Goal: Task Accomplishment & Management: Manage account settings

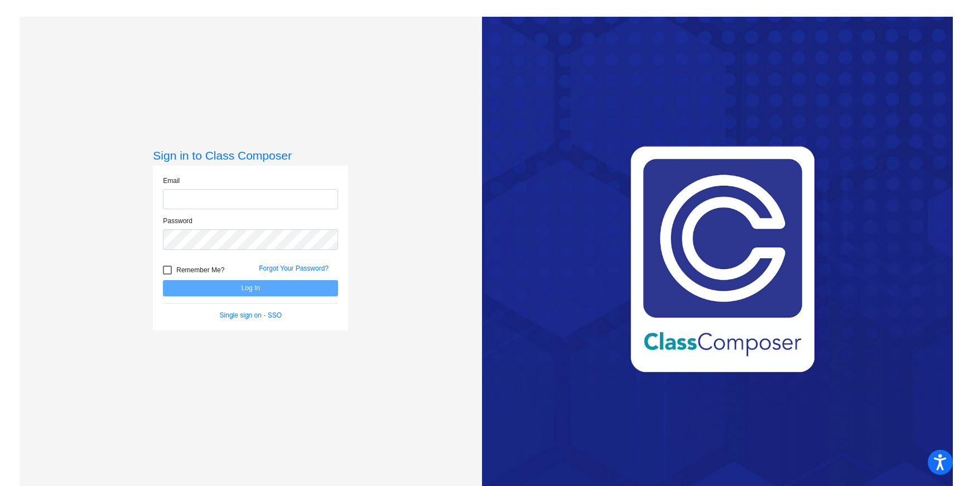
click at [209, 192] on input "email" at bounding box center [250, 199] width 175 height 21
type input "[EMAIL_ADDRESS][PERSON_NAME][DOMAIN_NAME]"
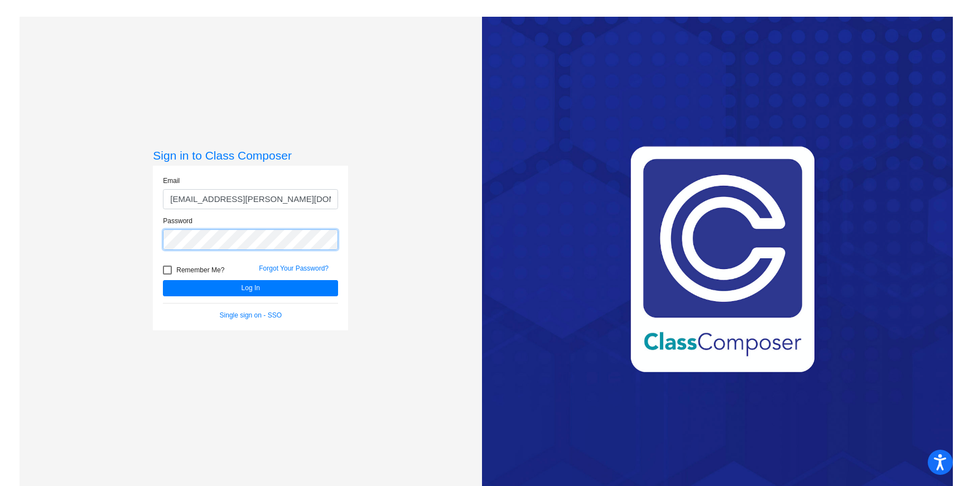
click at [128, 243] on div "Sign in to Class Composer Email [EMAIL_ADDRESS][PERSON_NAME][DOMAIN_NAME] Passw…" at bounding box center [251, 260] width 463 height 486
click at [163, 280] on button "Log In" at bounding box center [250, 288] width 175 height 16
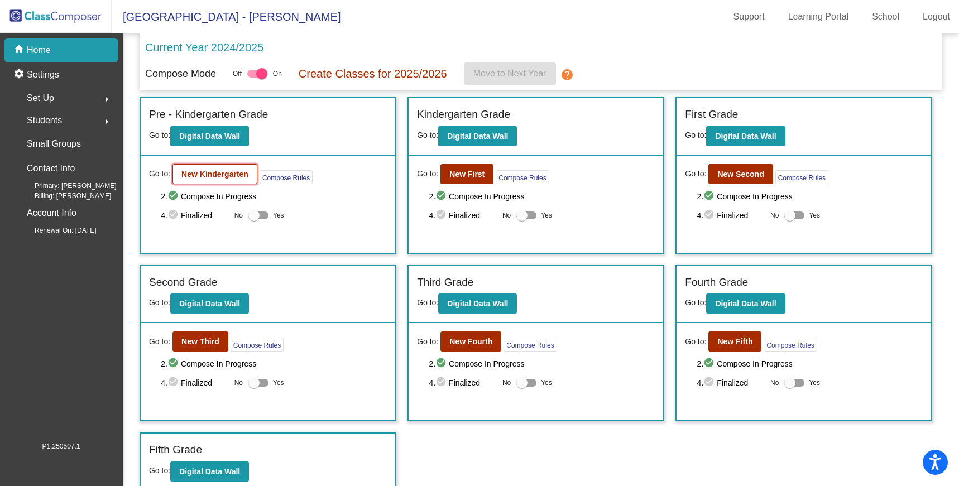
click at [224, 173] on b "New Kindergarten" at bounding box center [214, 174] width 67 height 9
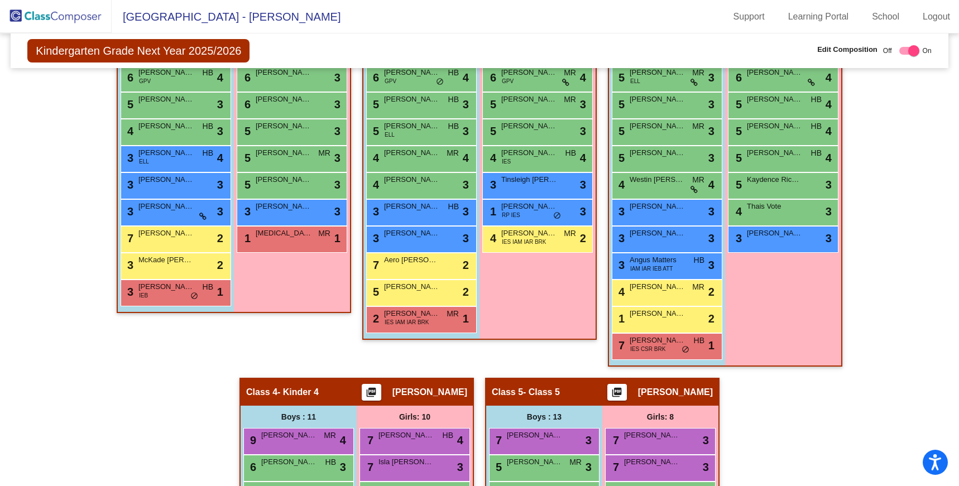
scroll to position [363, 0]
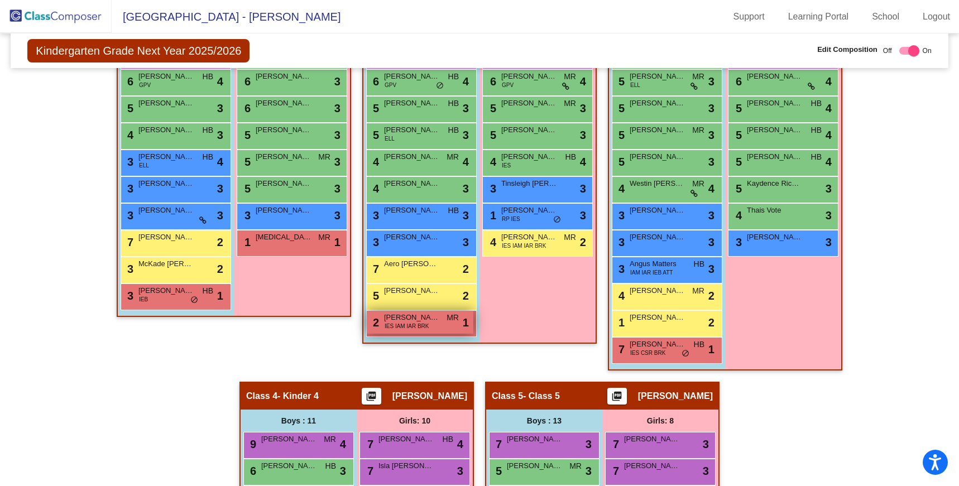
click at [446, 321] on span "MR" at bounding box center [452, 318] width 12 height 12
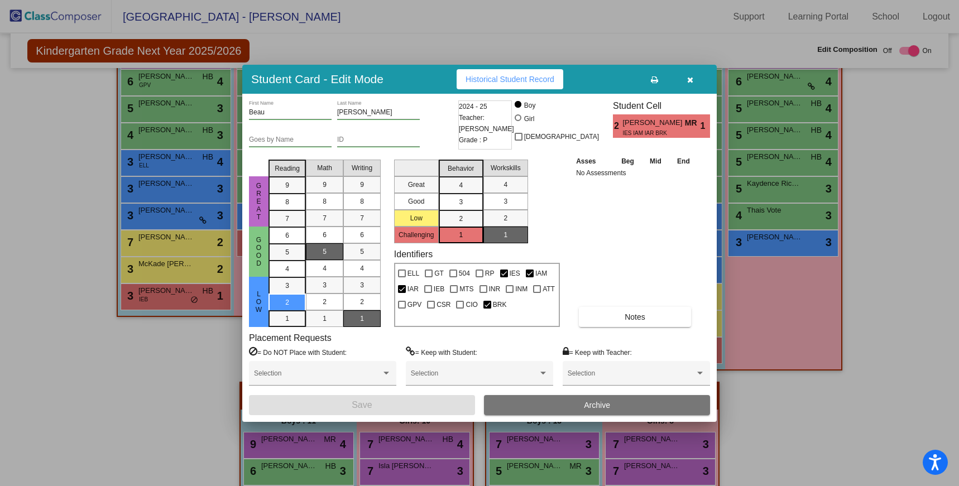
click at [530, 405] on button "Archive" at bounding box center [597, 405] width 226 height 20
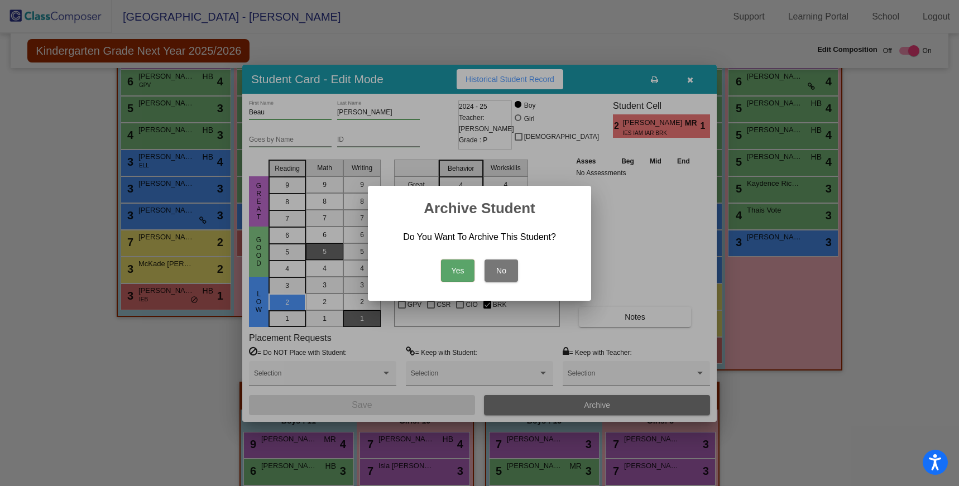
click at [463, 268] on button "Yes" at bounding box center [457, 271] width 33 height 22
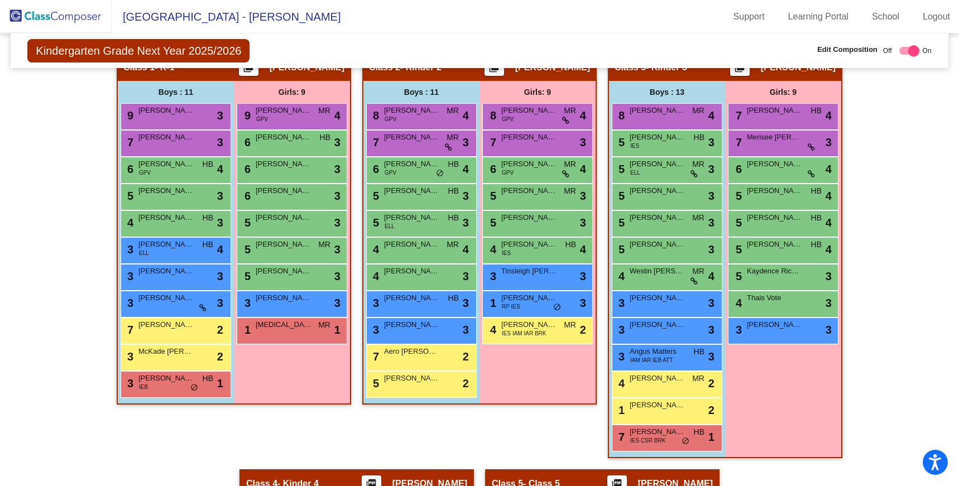
scroll to position [276, 0]
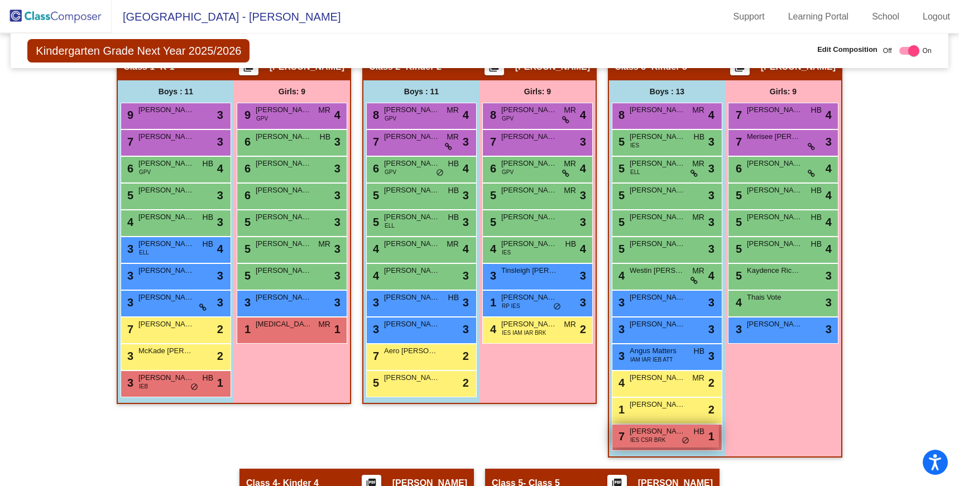
click at [657, 434] on span "[PERSON_NAME] [PERSON_NAME]" at bounding box center [658, 431] width 56 height 11
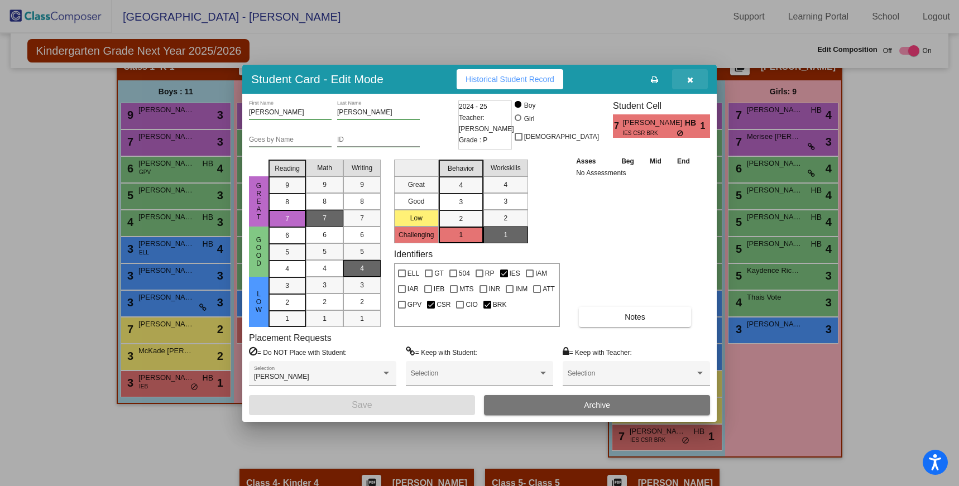
click at [690, 84] on button "button" at bounding box center [690, 79] width 36 height 20
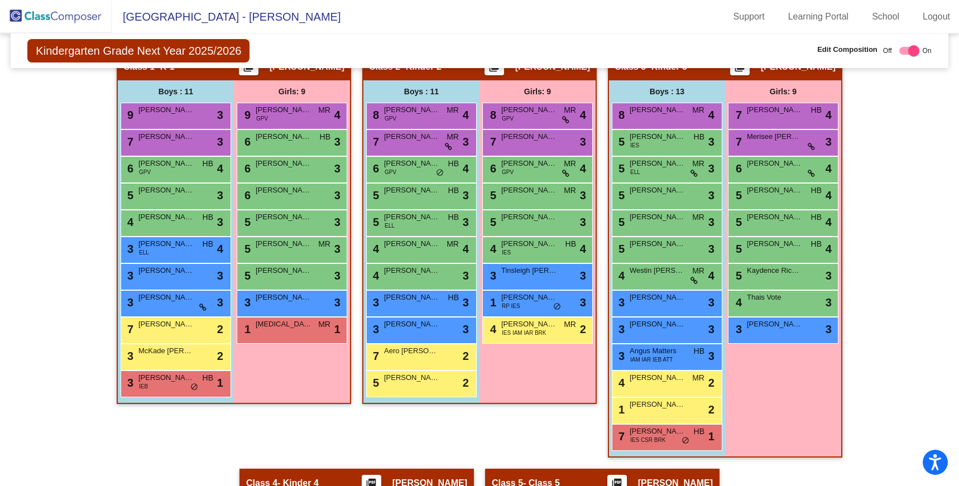
scroll to position [268, 0]
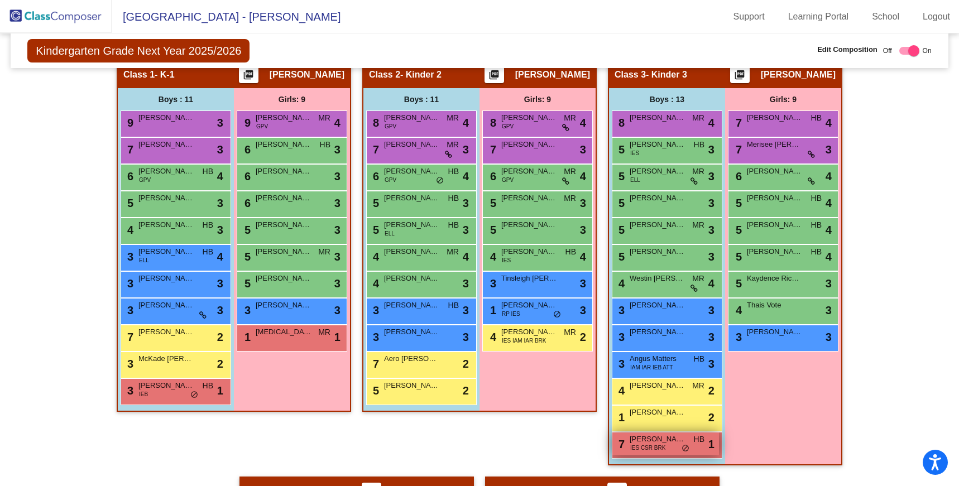
click at [665, 451] on div "7 [PERSON_NAME] [PERSON_NAME] IES CSR BRK HB lock do_not_disturb_alt 1" at bounding box center [665, 444] width 107 height 23
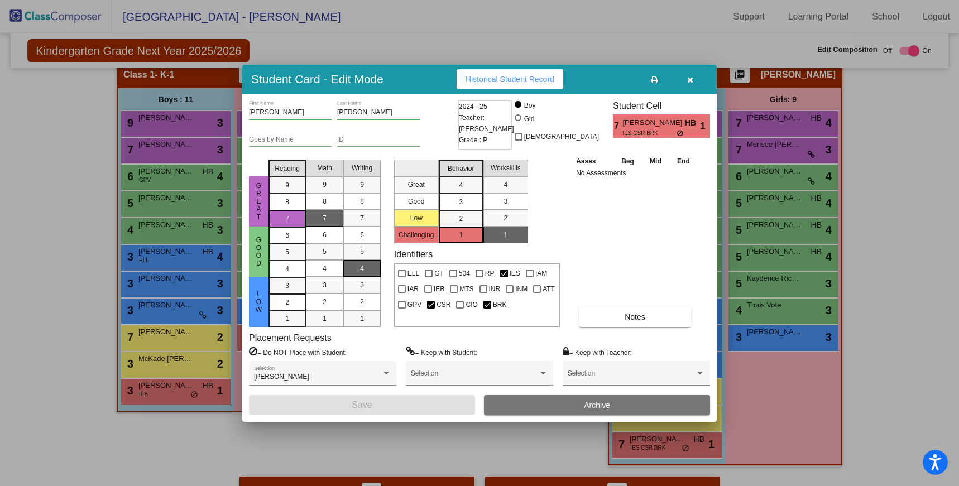
click at [689, 85] on button "button" at bounding box center [690, 79] width 36 height 20
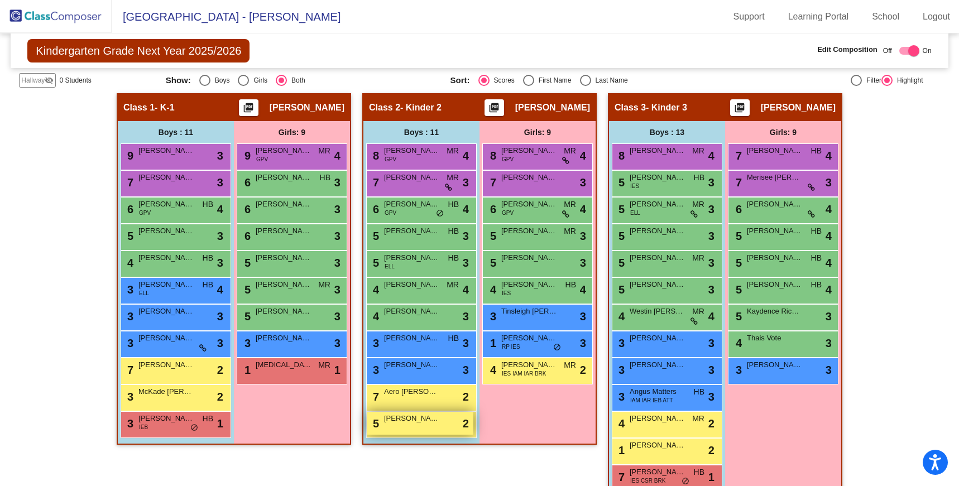
scroll to position [236, 0]
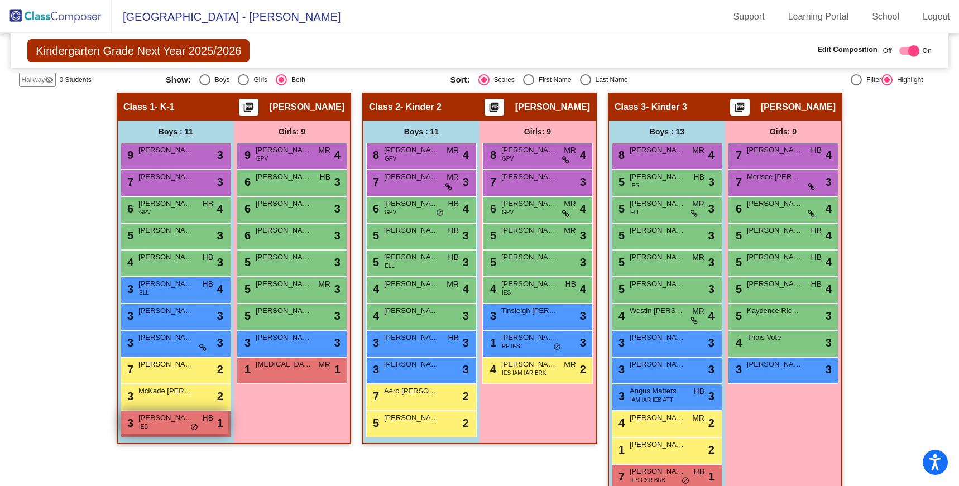
click at [166, 428] on div "3 [PERSON_NAME] IEB HB lock do_not_disturb_alt 1" at bounding box center [174, 422] width 107 height 23
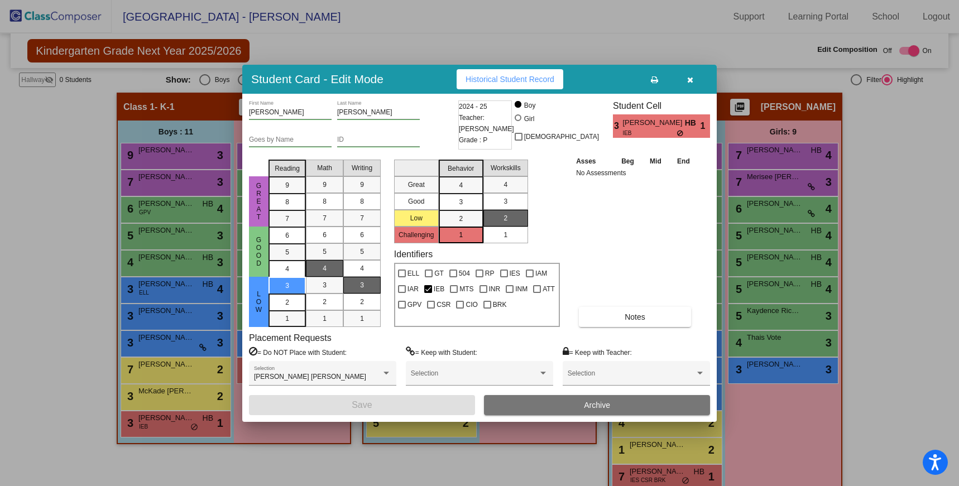
click at [689, 82] on icon "button" at bounding box center [690, 80] width 6 height 8
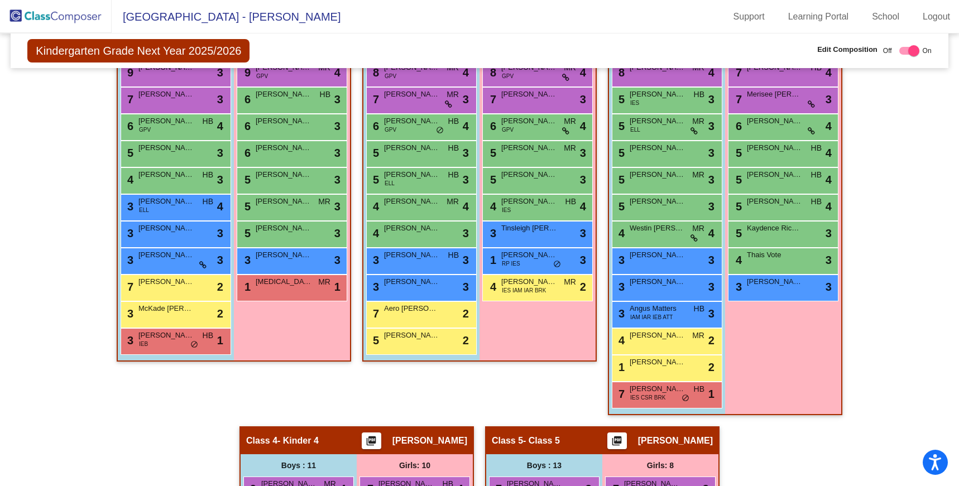
scroll to position [0, 0]
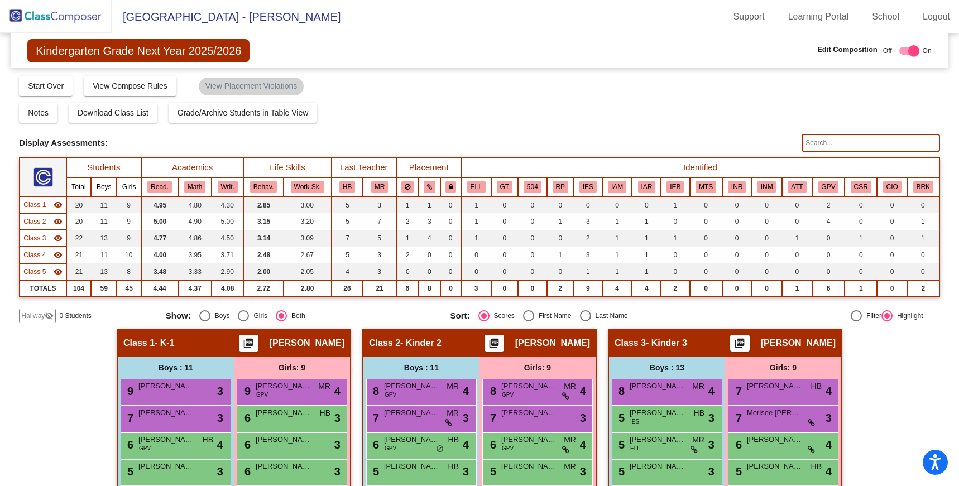
click at [62, 18] on img at bounding box center [56, 16] width 112 height 33
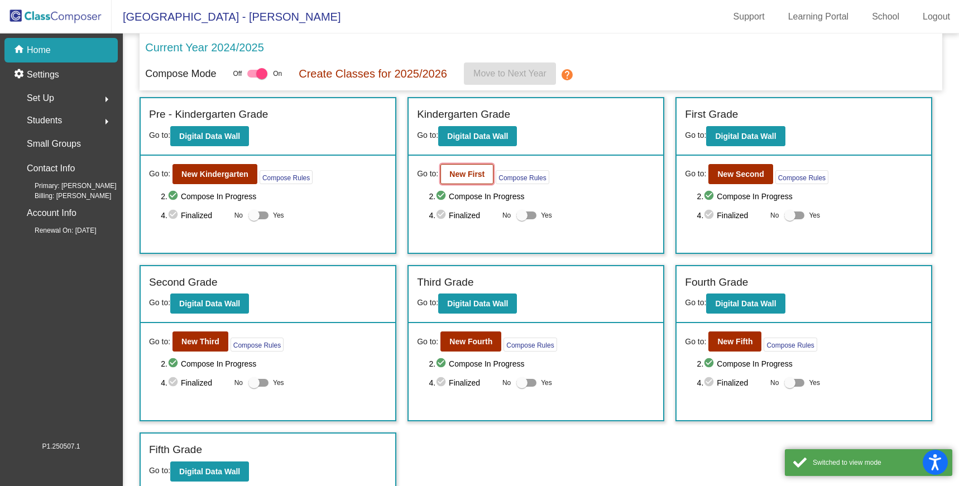
click at [462, 175] on b "New First" at bounding box center [466, 174] width 35 height 9
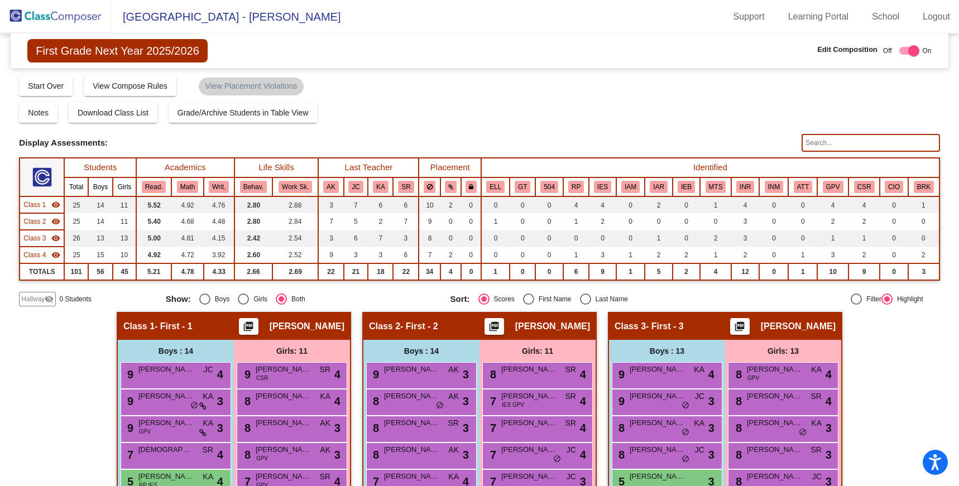
click at [87, 18] on img at bounding box center [56, 16] width 112 height 33
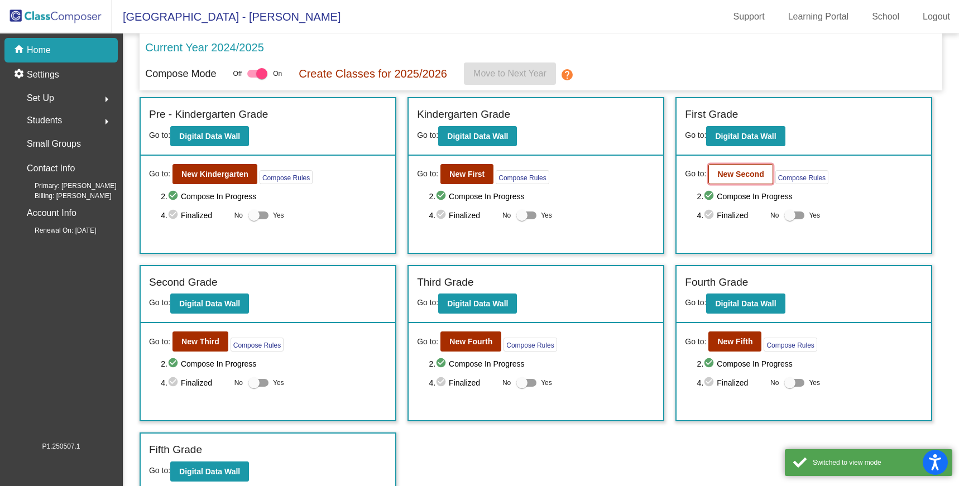
click at [731, 175] on b "New Second" at bounding box center [740, 174] width 46 height 9
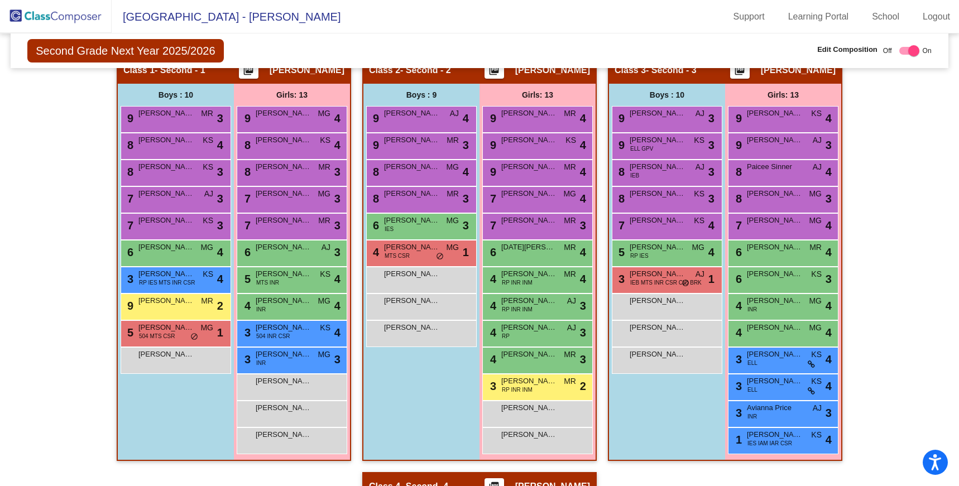
scroll to position [239, 0]
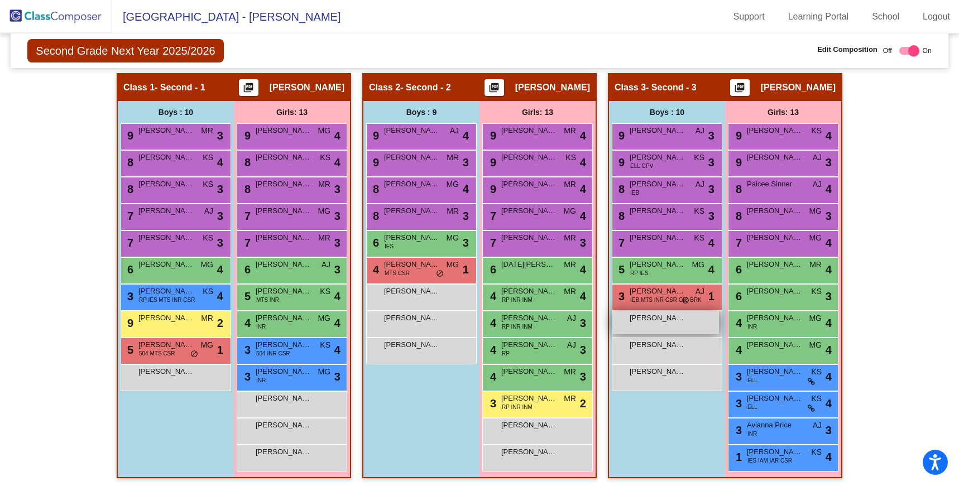
click at [680, 333] on div "[PERSON_NAME] lock do_not_disturb_alt" at bounding box center [665, 322] width 107 height 23
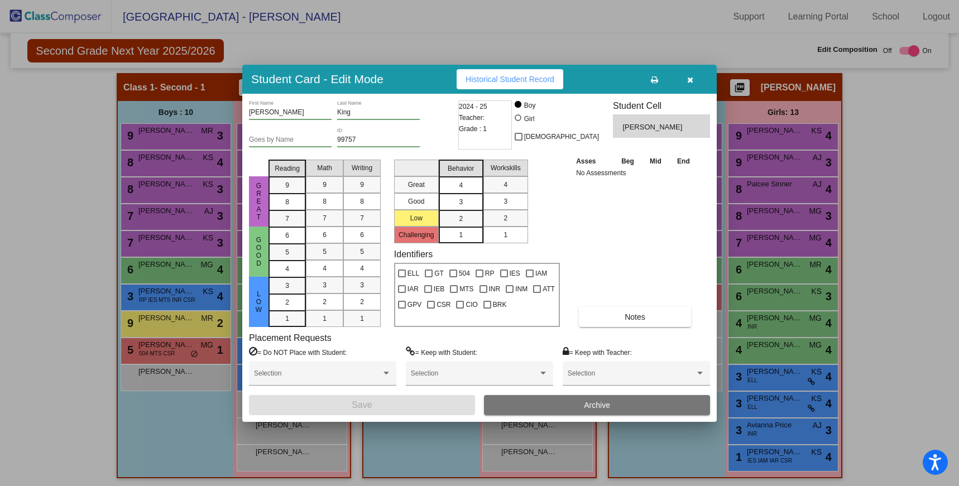
click at [456, 185] on div "4" at bounding box center [461, 185] width 22 height 17
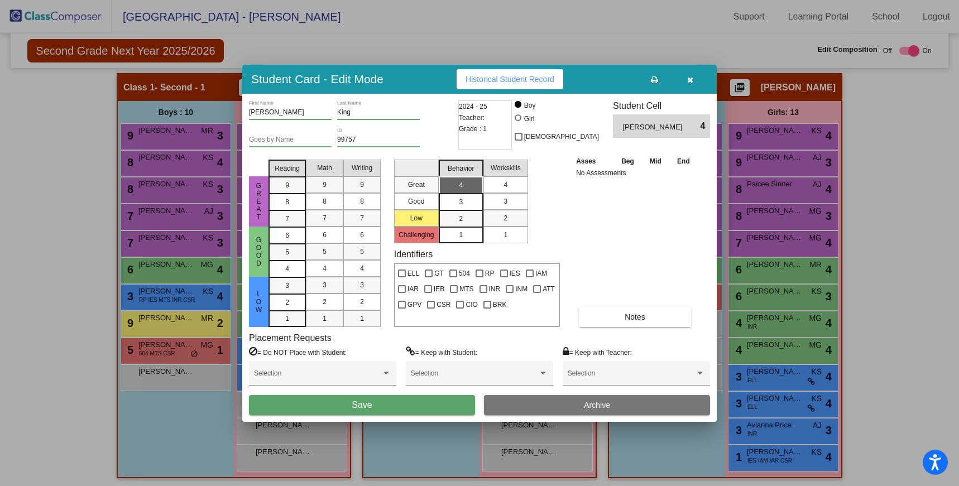
click at [511, 186] on div "4" at bounding box center [505, 184] width 22 height 17
click at [294, 184] on div "9" at bounding box center [287, 185] width 22 height 17
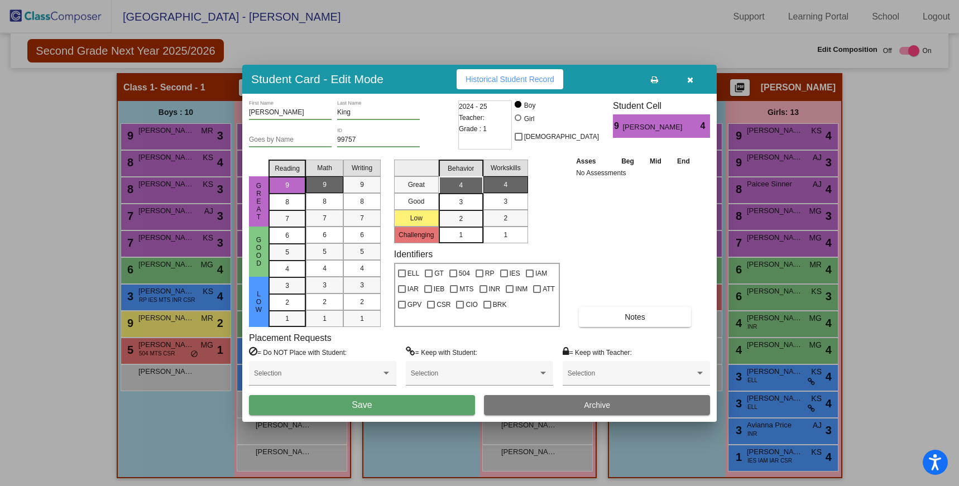
click at [314, 187] on div "9" at bounding box center [325, 184] width 22 height 17
click at [362, 186] on span "9" at bounding box center [362, 185] width 4 height 10
click at [409, 409] on button "Save" at bounding box center [362, 405] width 226 height 20
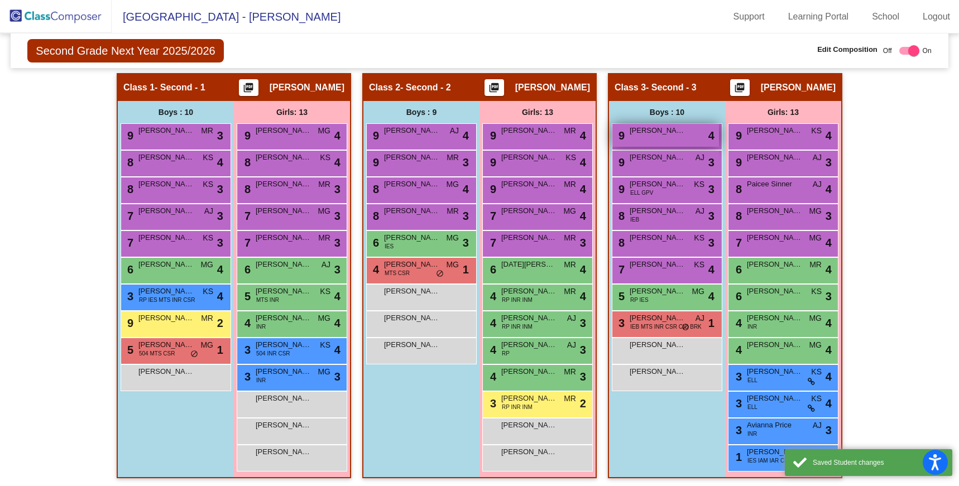
click at [657, 139] on div "9 [PERSON_NAME] lock do_not_disturb_alt 4" at bounding box center [665, 135] width 107 height 23
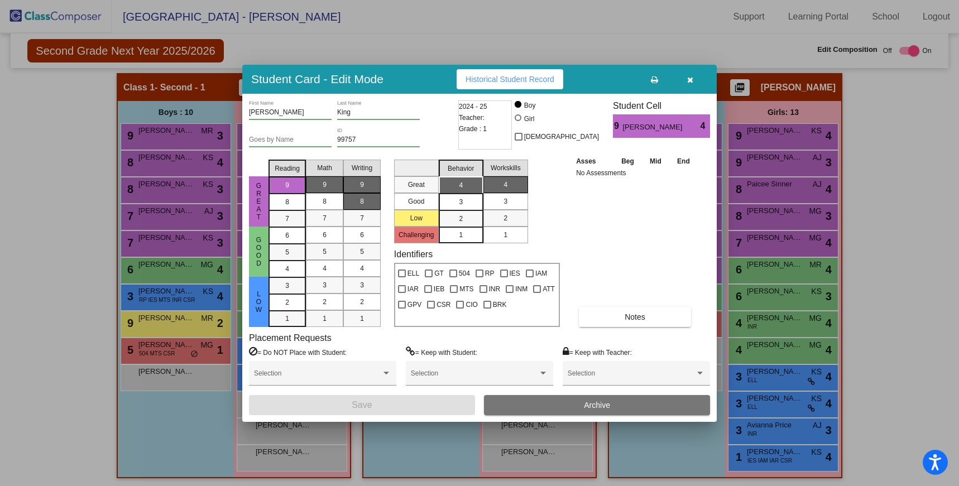
click at [367, 202] on div "8" at bounding box center [362, 201] width 22 height 17
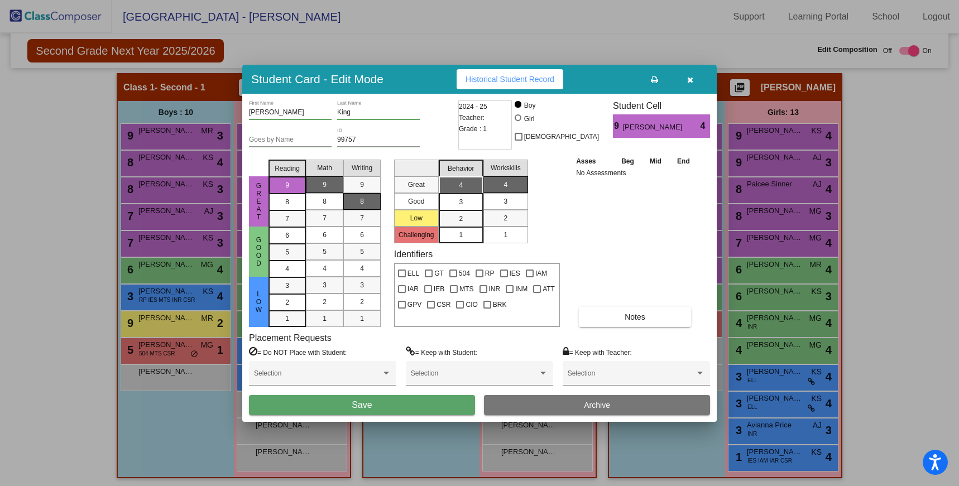
click at [403, 409] on button "Save" at bounding box center [362, 405] width 226 height 20
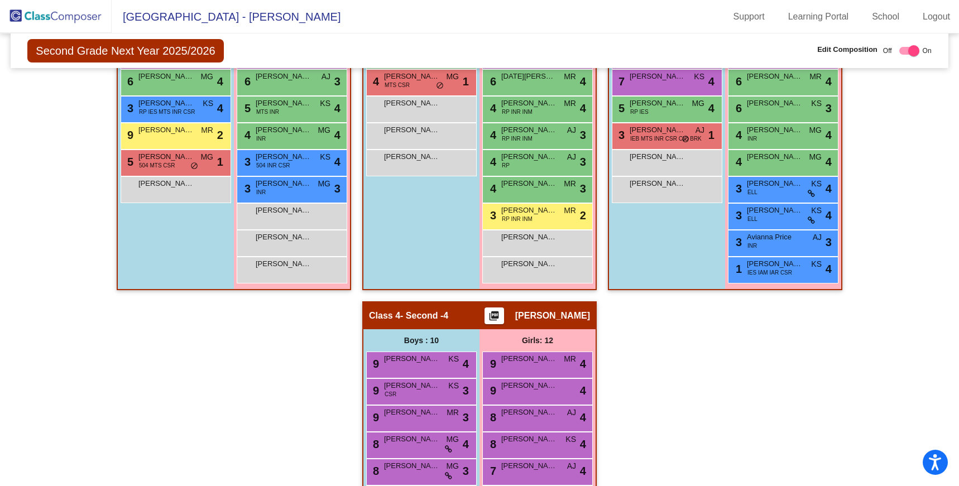
scroll to position [631, 0]
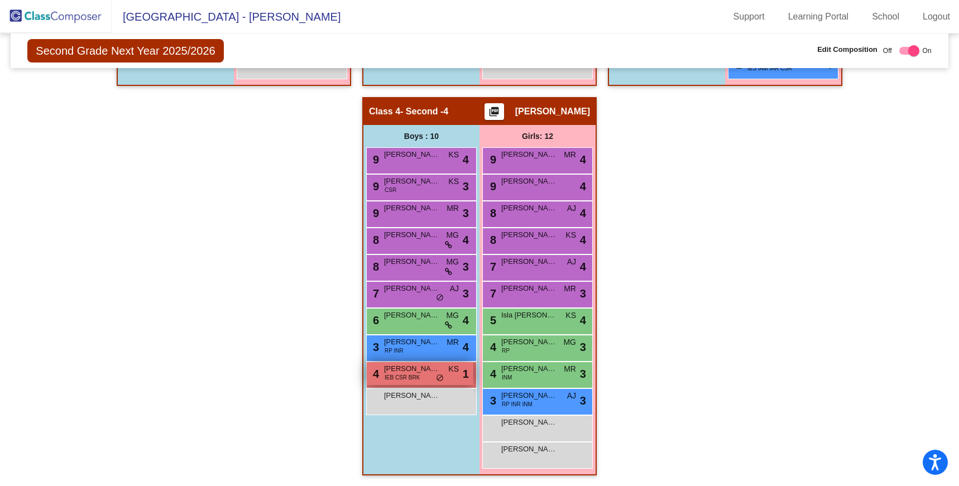
click at [429, 370] on span "[PERSON_NAME]" at bounding box center [412, 368] width 56 height 11
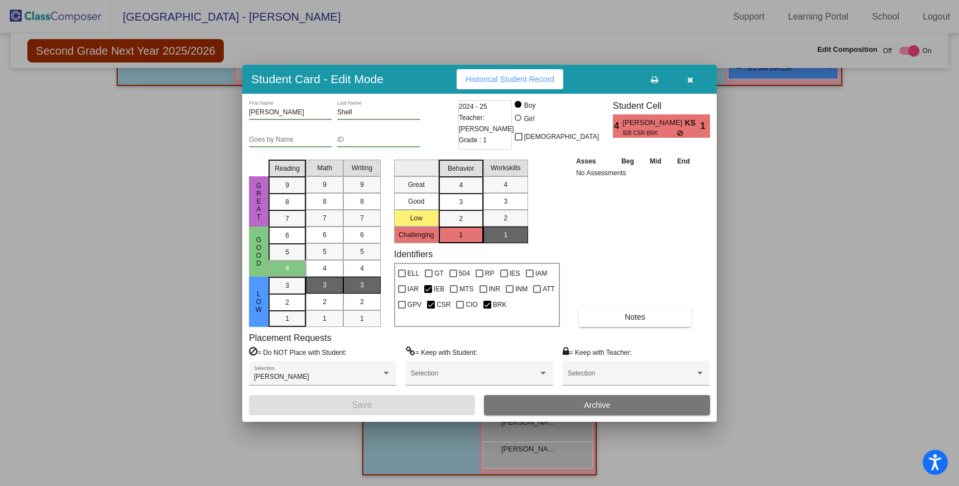
click at [685, 80] on button "button" at bounding box center [690, 79] width 36 height 20
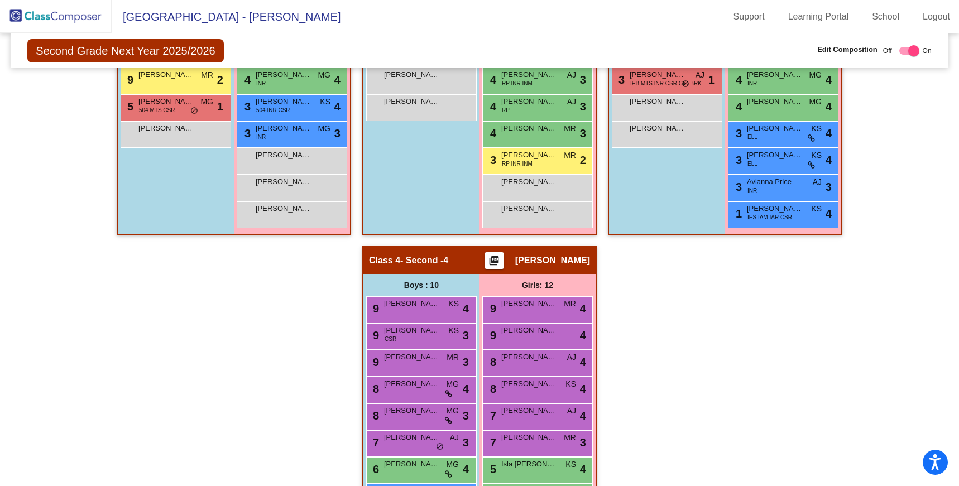
scroll to position [484, 0]
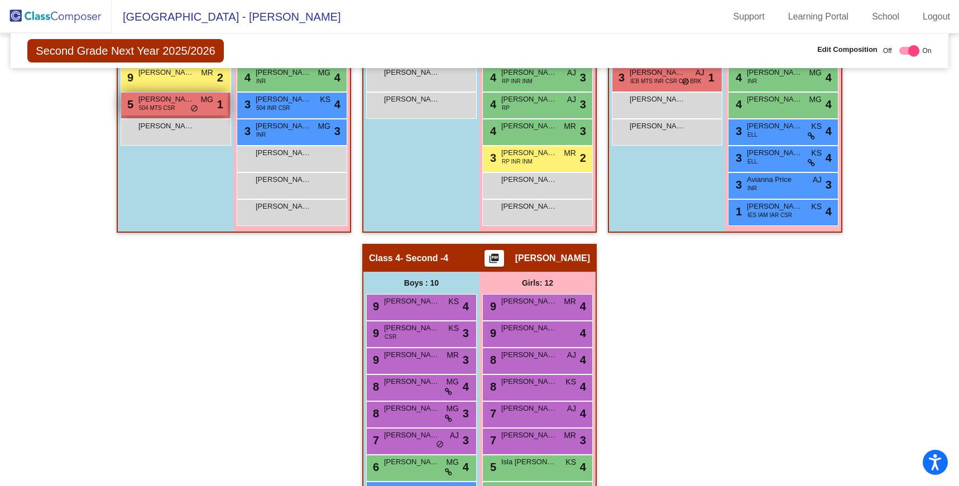
click at [205, 101] on span "MG" at bounding box center [206, 100] width 13 height 12
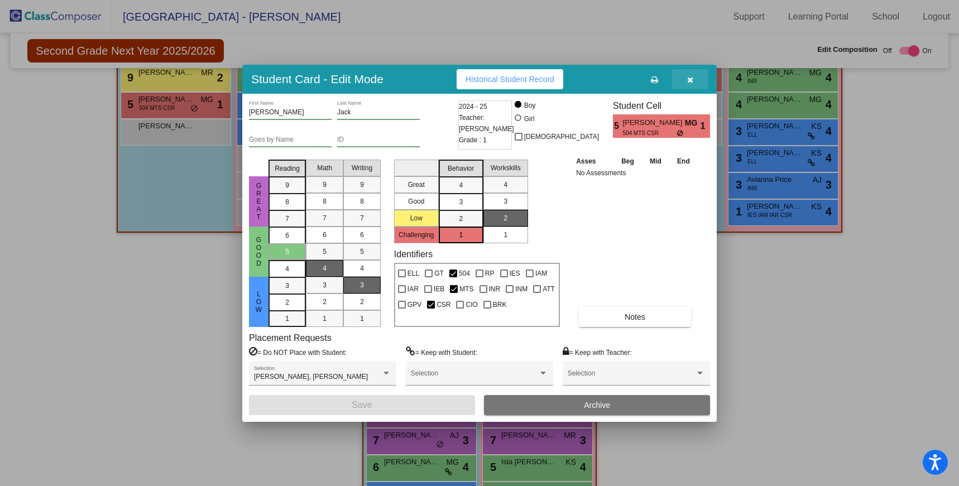
click at [686, 78] on button "button" at bounding box center [690, 79] width 36 height 20
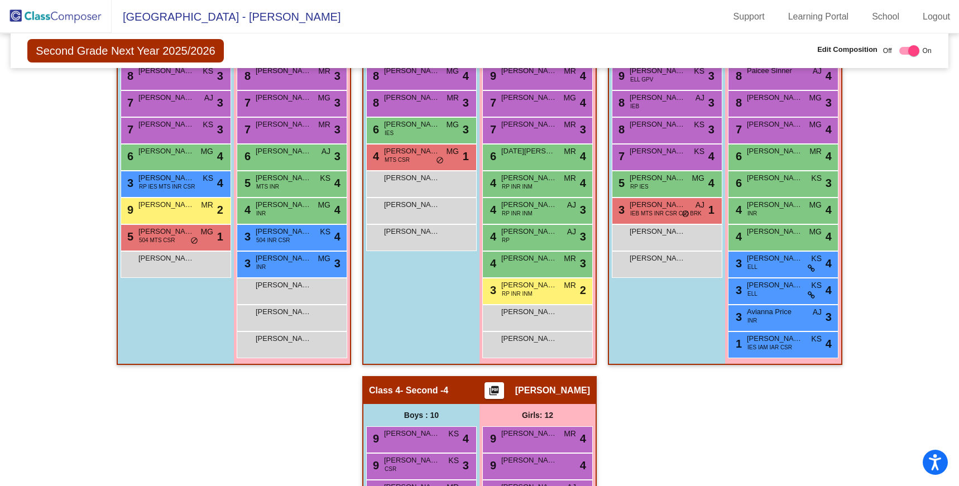
scroll to position [353, 0]
click at [185, 238] on div "5 [PERSON_NAME] 504 MTS CSR MG lock do_not_disturb_alt 1" at bounding box center [174, 235] width 107 height 23
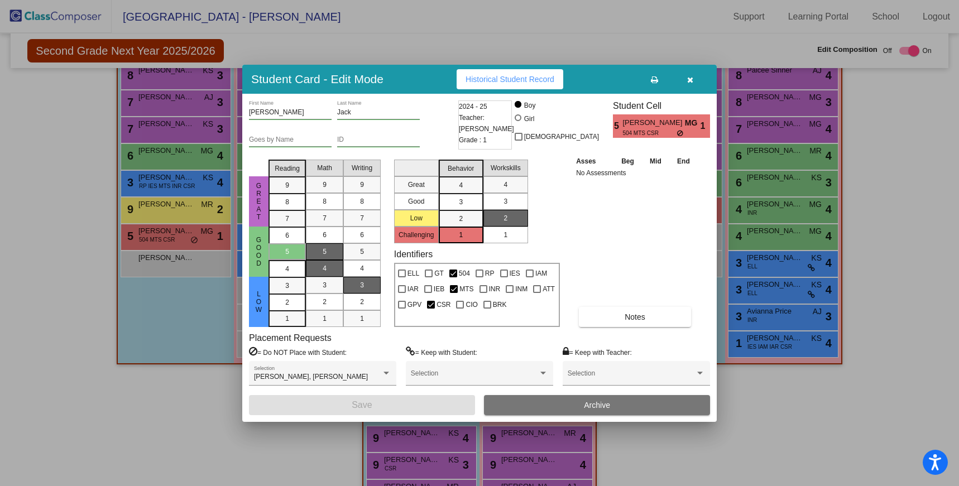
click at [329, 252] on div "5" at bounding box center [325, 251] width 22 height 17
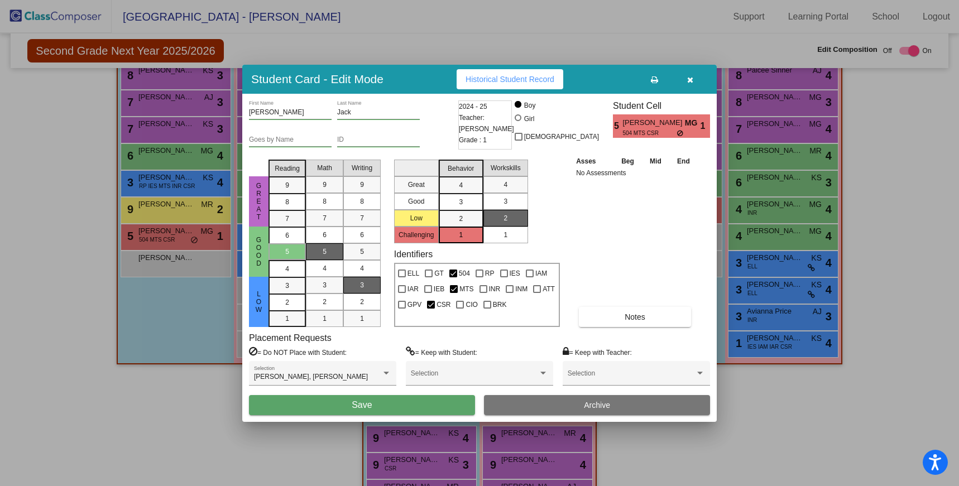
click at [345, 398] on button "Save" at bounding box center [362, 405] width 226 height 20
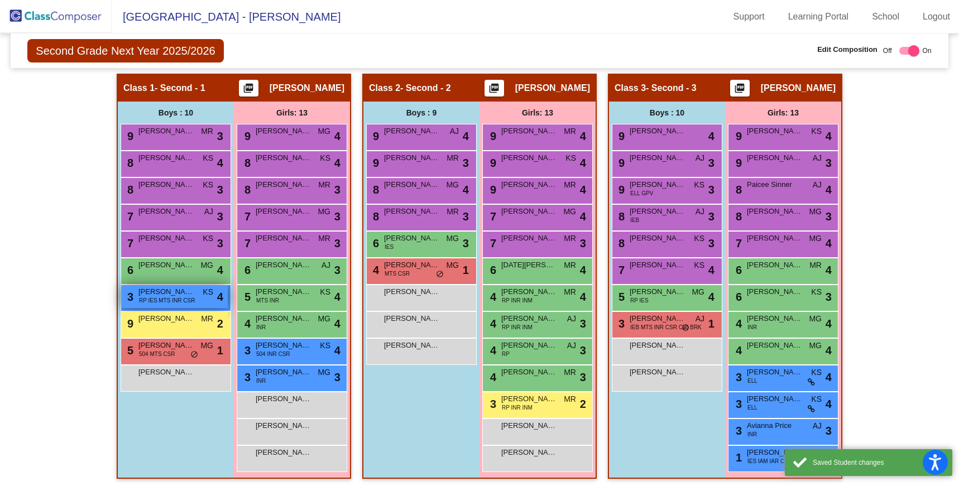
scroll to position [110, 0]
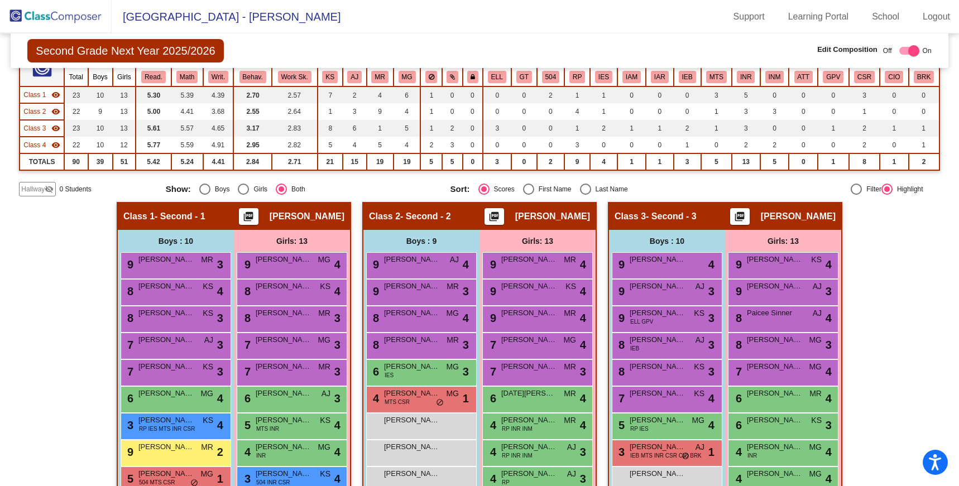
click at [77, 18] on img at bounding box center [56, 16] width 112 height 33
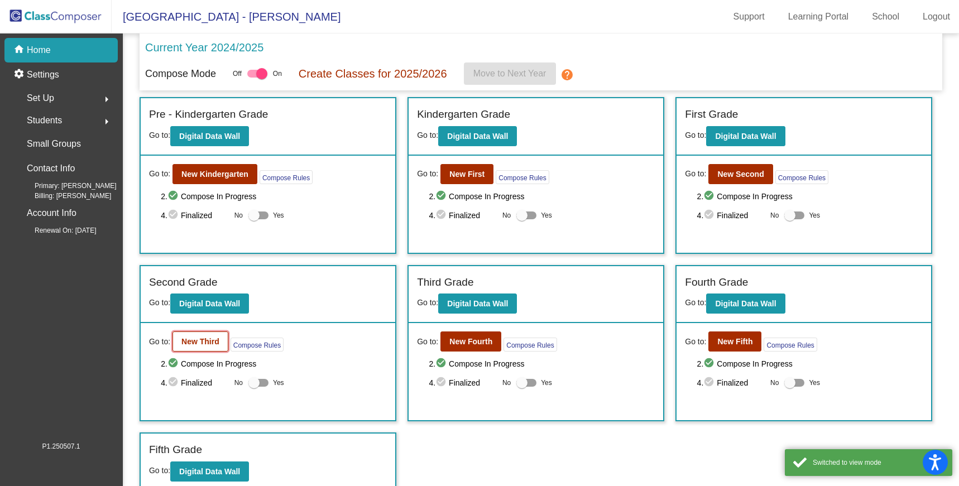
click at [215, 348] on button "New Third" at bounding box center [200, 342] width 56 height 20
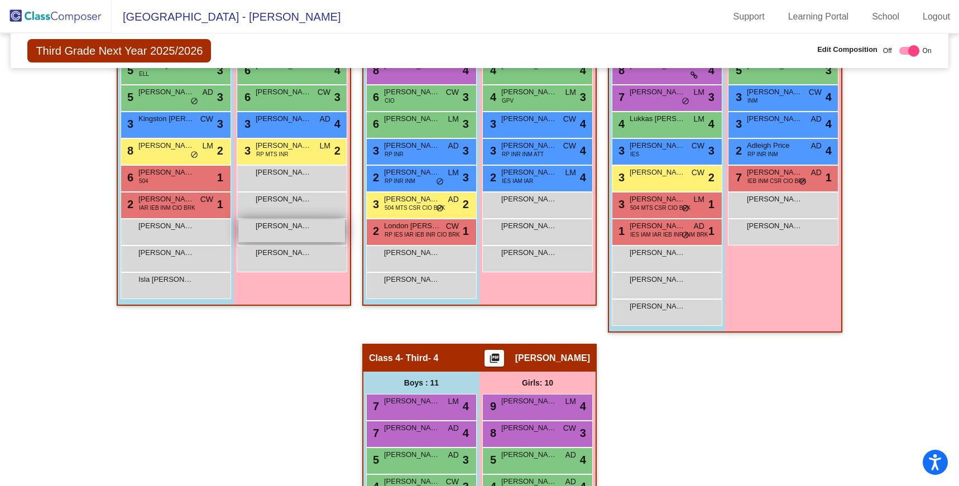
scroll to position [357, 0]
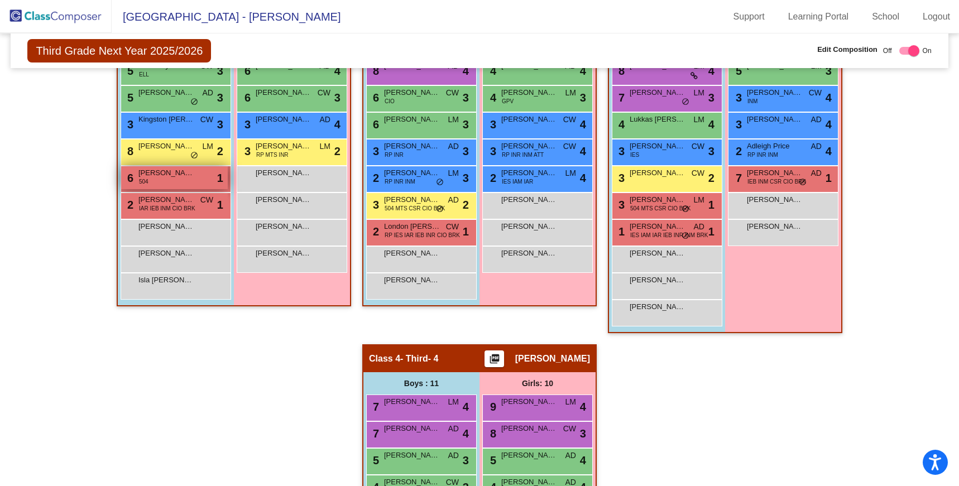
click at [186, 175] on span "[PERSON_NAME]" at bounding box center [166, 172] width 56 height 11
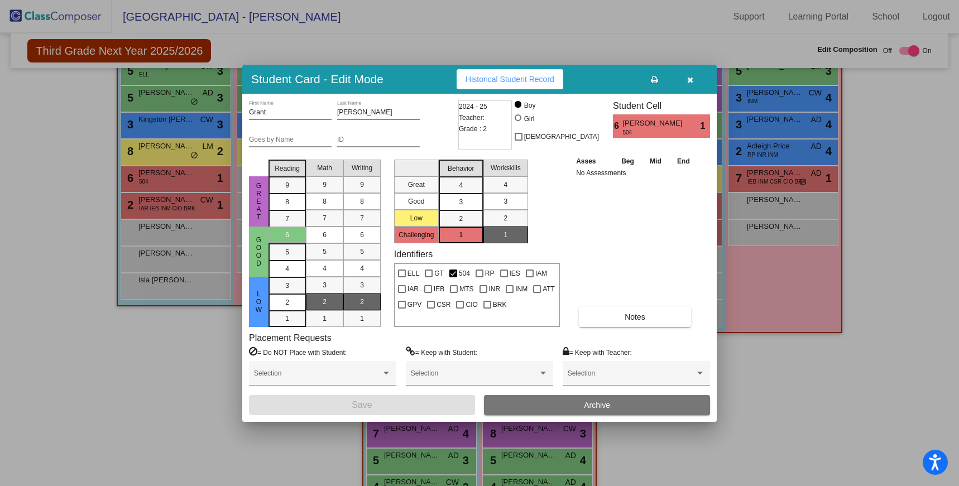
click at [690, 79] on icon "button" at bounding box center [690, 80] width 6 height 8
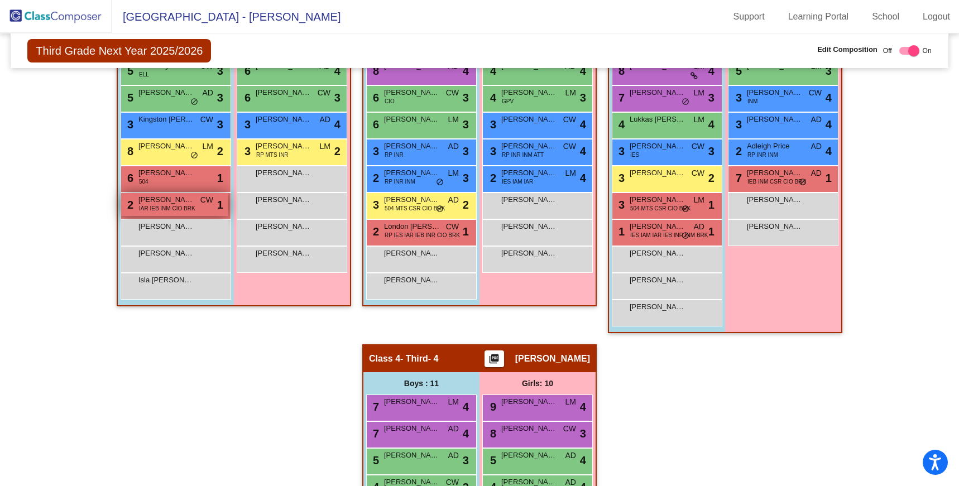
click at [169, 207] on span "IAR IEB INM CIO BRK" at bounding box center [167, 208] width 56 height 8
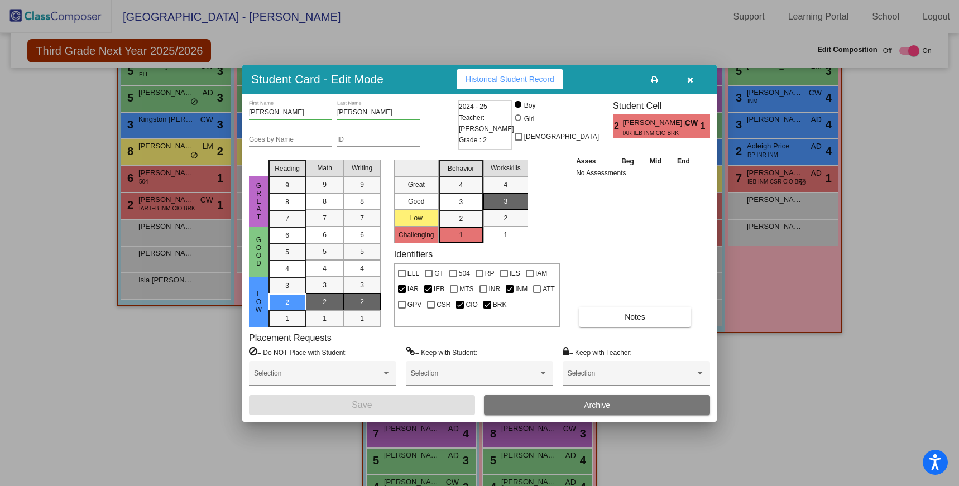
click at [688, 80] on icon "button" at bounding box center [690, 80] width 6 height 8
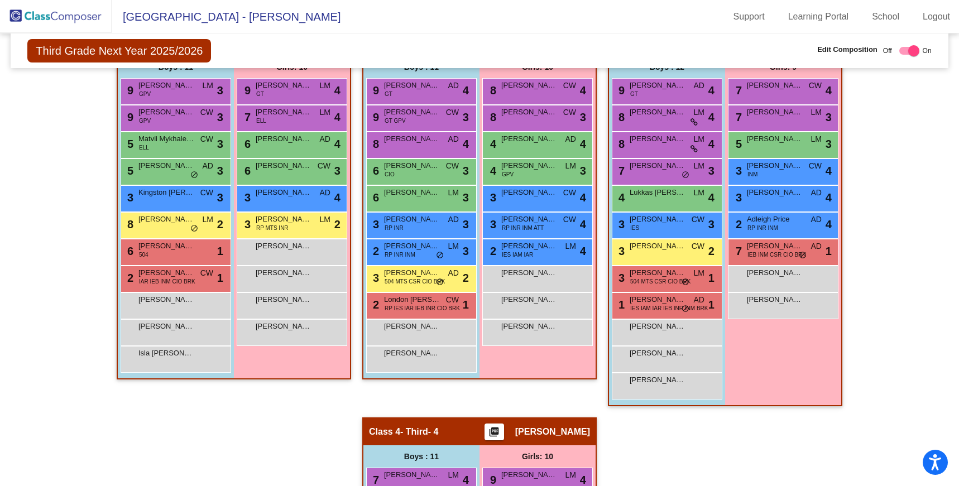
scroll to position [272, 0]
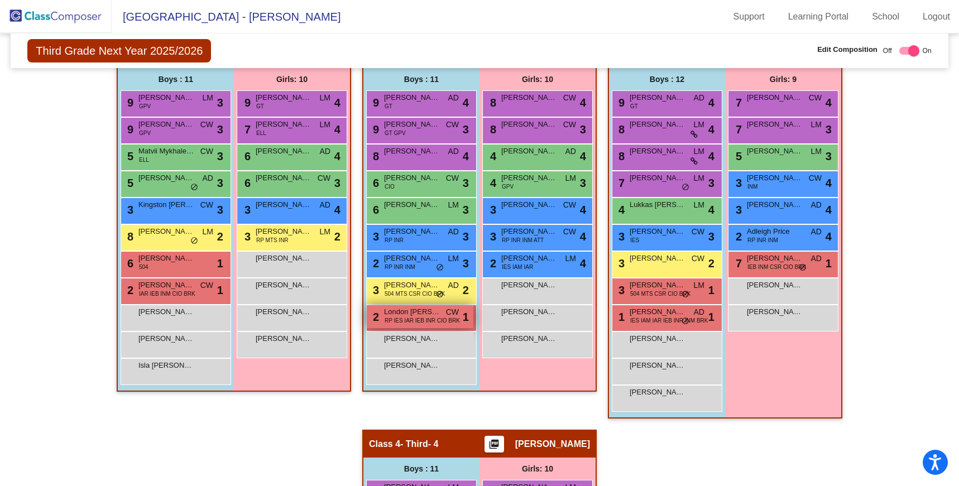
click at [399, 322] on span "RP IES IAR IEB INR CIO BRK" at bounding box center [422, 320] width 75 height 8
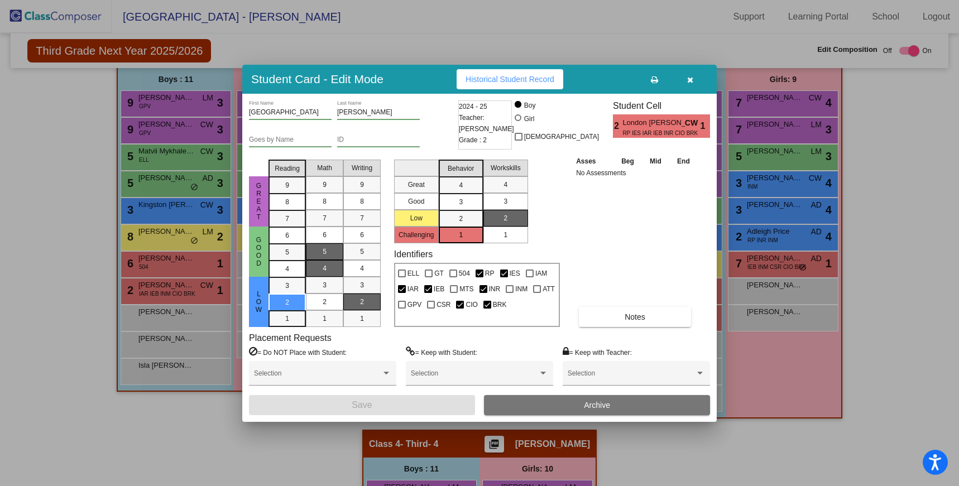
click at [324, 247] on span "5" at bounding box center [325, 252] width 4 height 10
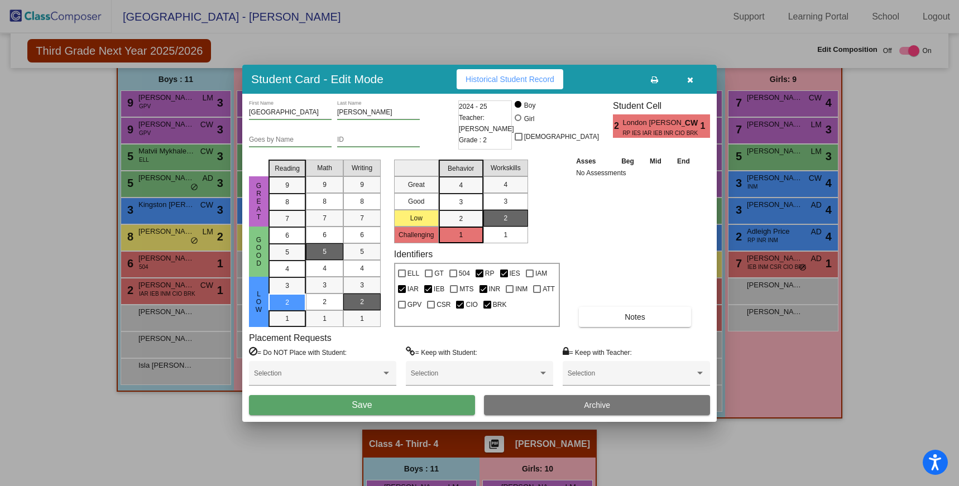
click at [367, 410] on span "Save" at bounding box center [362, 404] width 20 height 9
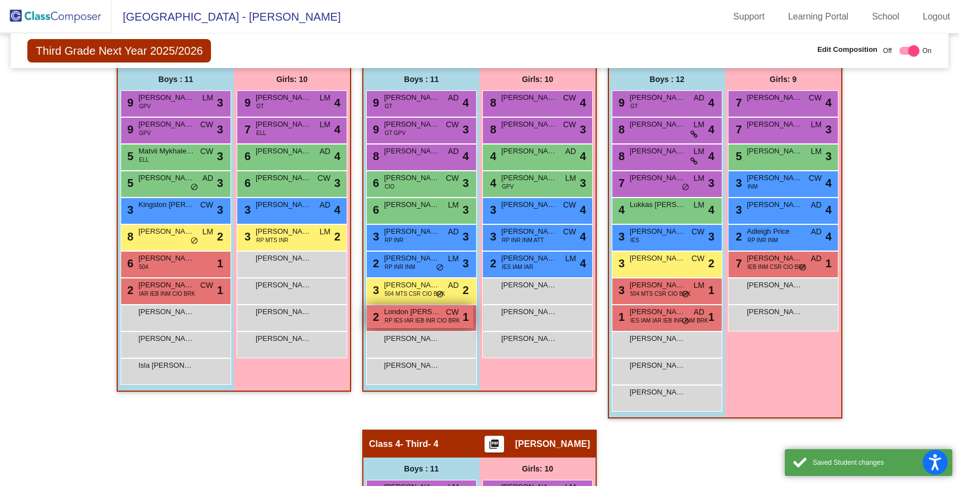
click at [431, 320] on span "RP IES IAR IEB INR CIO BRK" at bounding box center [422, 320] width 75 height 8
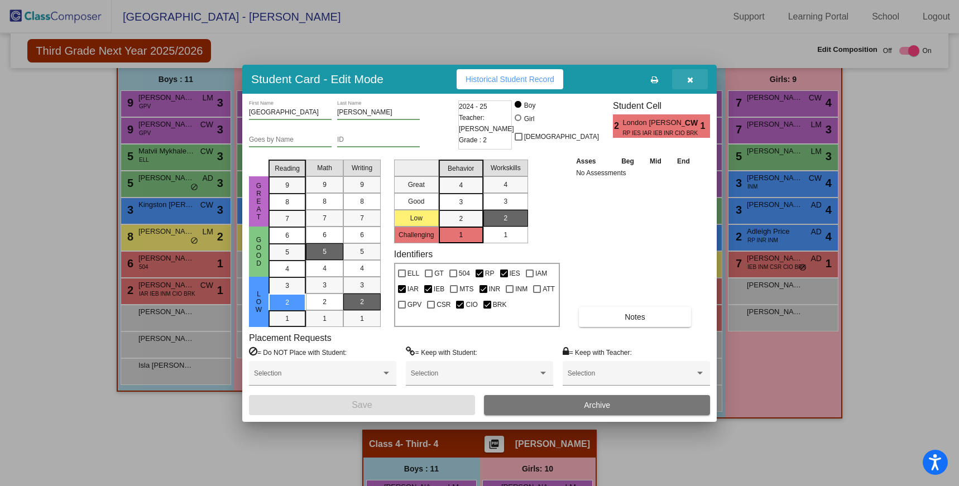
click at [692, 82] on icon "button" at bounding box center [690, 80] width 6 height 8
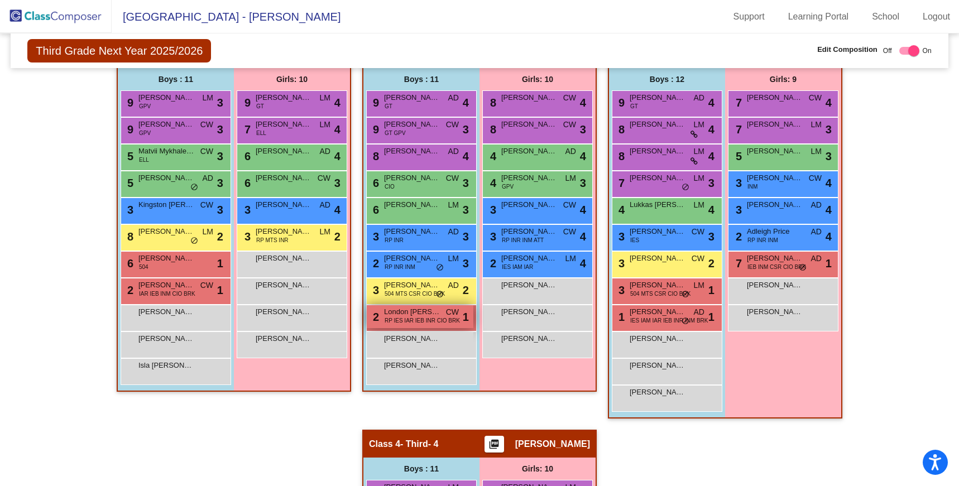
click at [424, 324] on span "RP IES IAR IEB INR CIO BRK" at bounding box center [422, 320] width 75 height 8
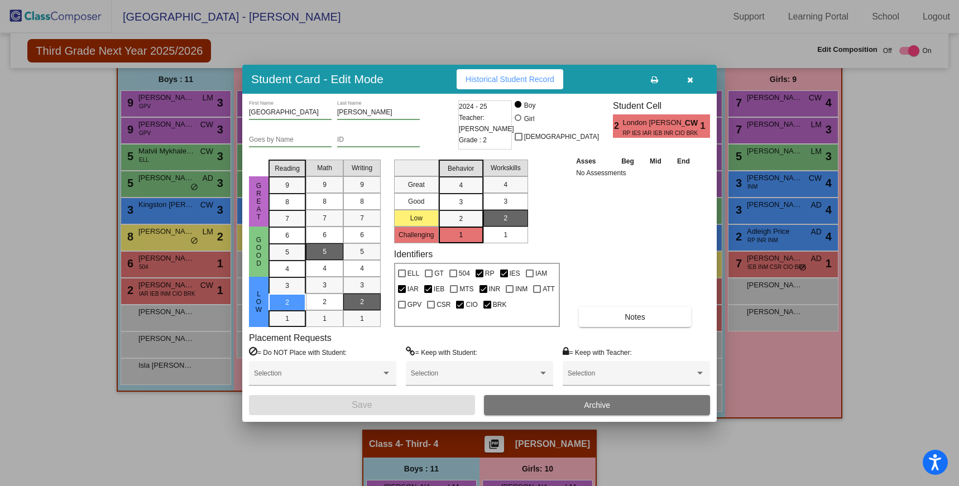
click at [691, 84] on button "button" at bounding box center [690, 79] width 36 height 20
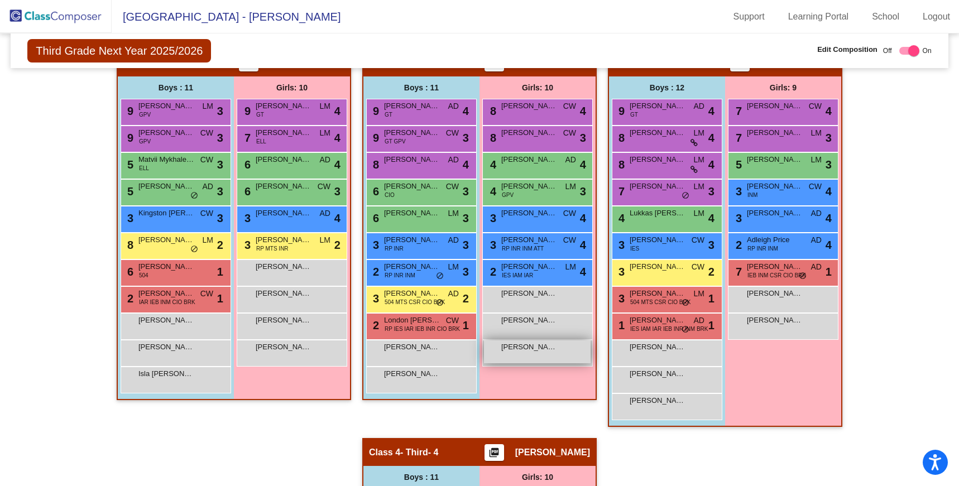
scroll to position [260, 0]
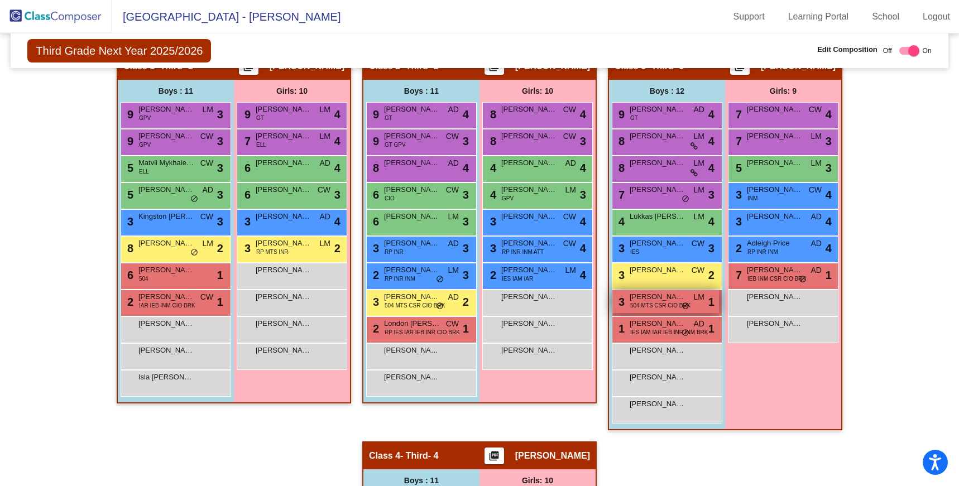
click at [685, 308] on span "do_not_disturb_alt" at bounding box center [685, 306] width 8 height 9
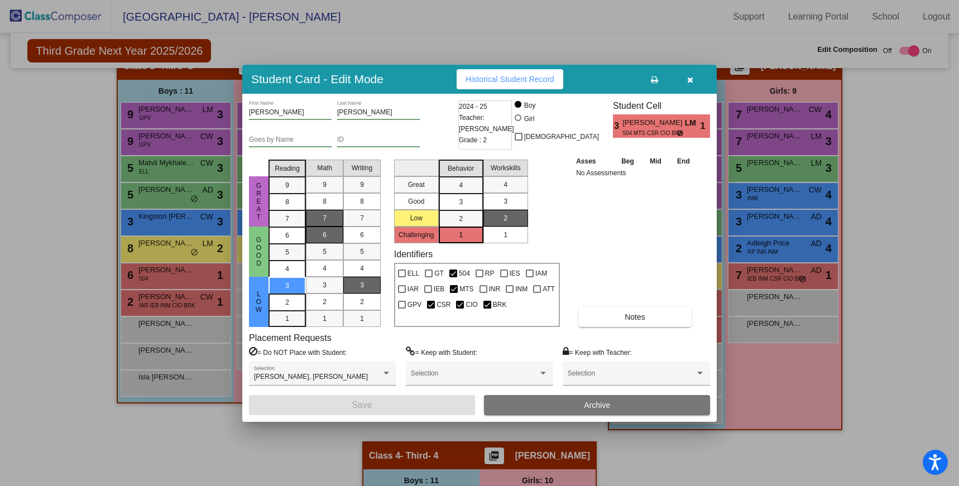
click at [334, 219] on div "7" at bounding box center [325, 218] width 22 height 17
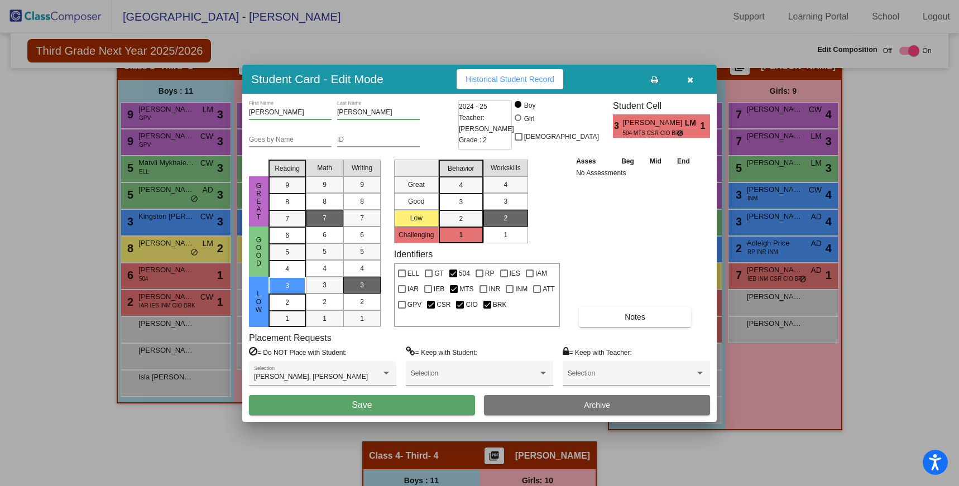
click at [425, 411] on button "Save" at bounding box center [362, 405] width 226 height 20
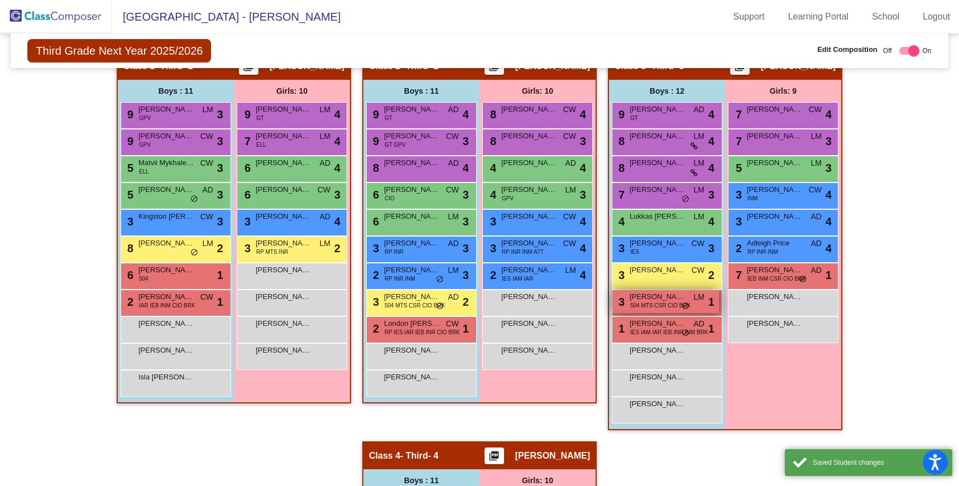
click at [680, 300] on span "[PERSON_NAME]" at bounding box center [658, 296] width 56 height 11
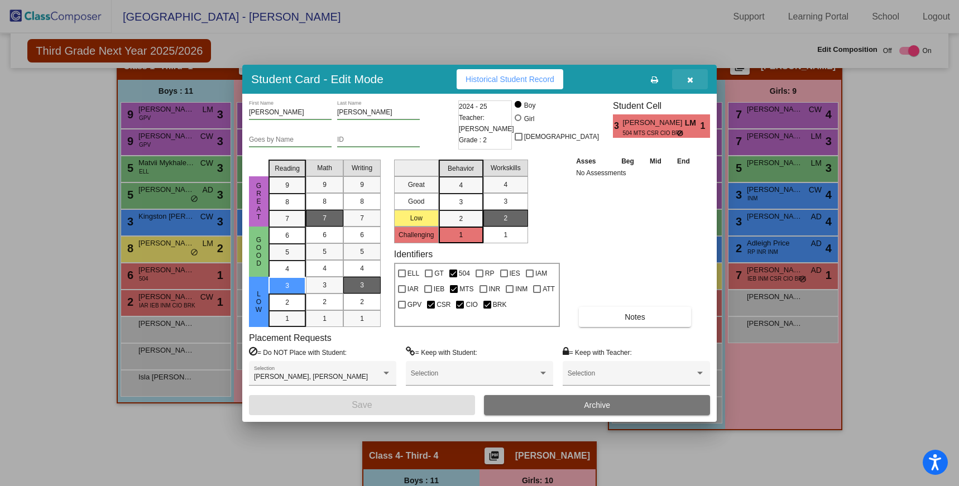
click at [690, 81] on icon "button" at bounding box center [690, 80] width 6 height 8
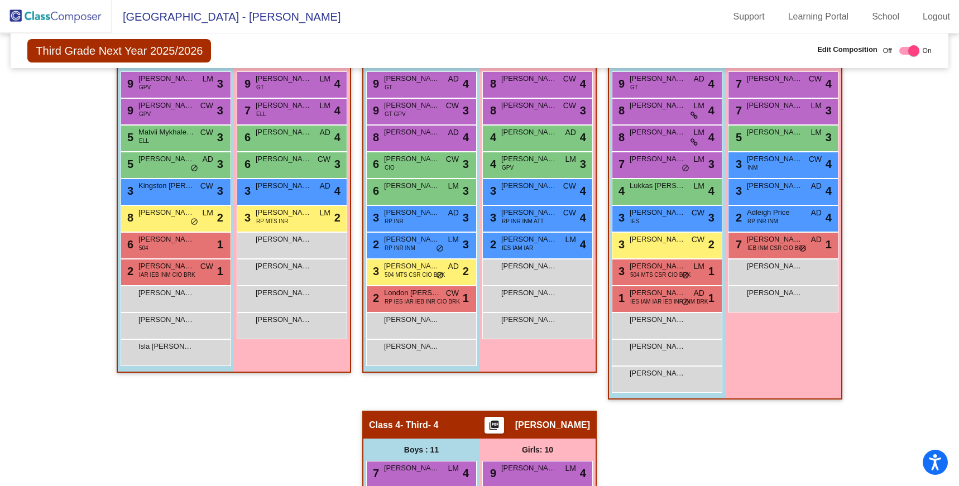
scroll to position [292, 0]
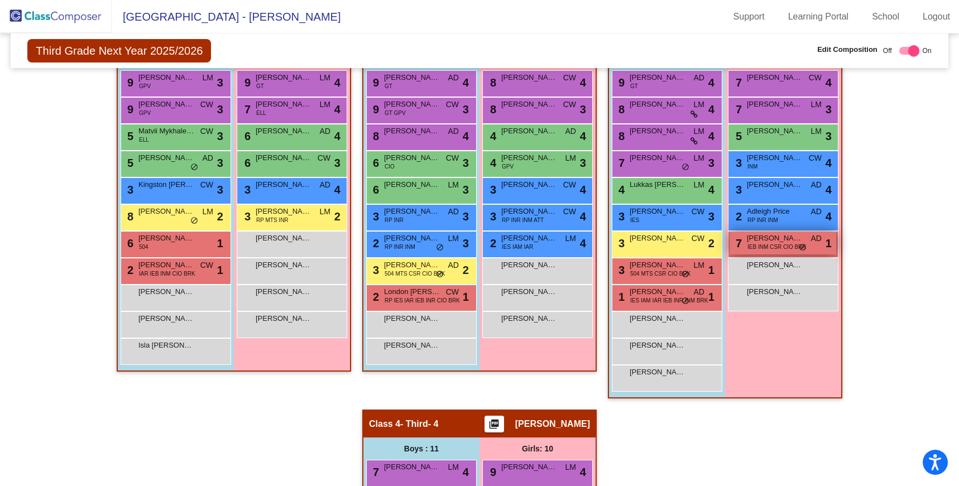
click at [767, 243] on span "IEB INM CSR CIO BRK" at bounding box center [776, 247] width 59 height 8
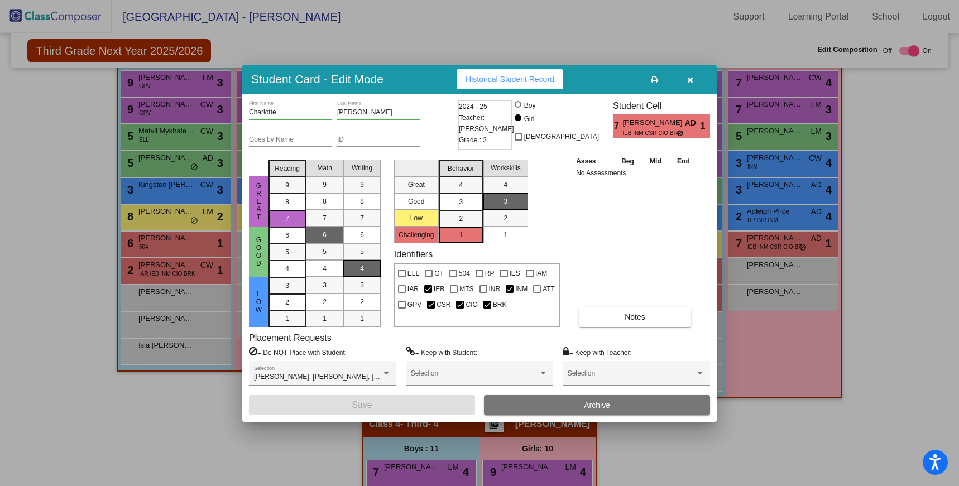
click at [688, 84] on button "button" at bounding box center [690, 79] width 36 height 20
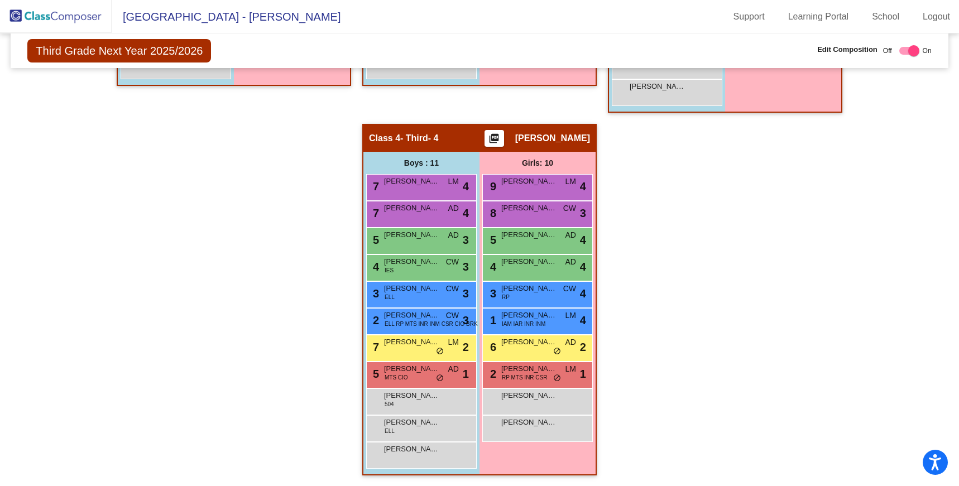
scroll to position [0, 0]
click at [448, 371] on span "AD" at bounding box center [453, 369] width 11 height 12
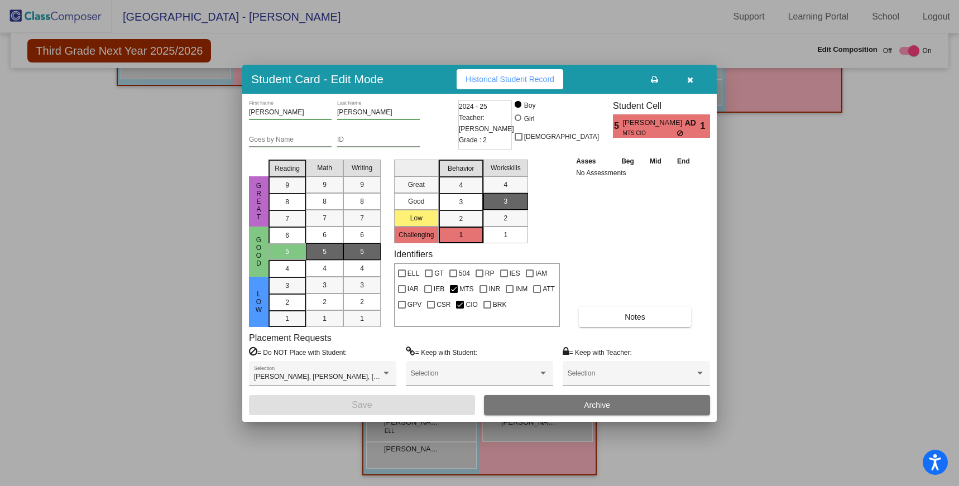
click at [690, 77] on icon "button" at bounding box center [690, 80] width 6 height 8
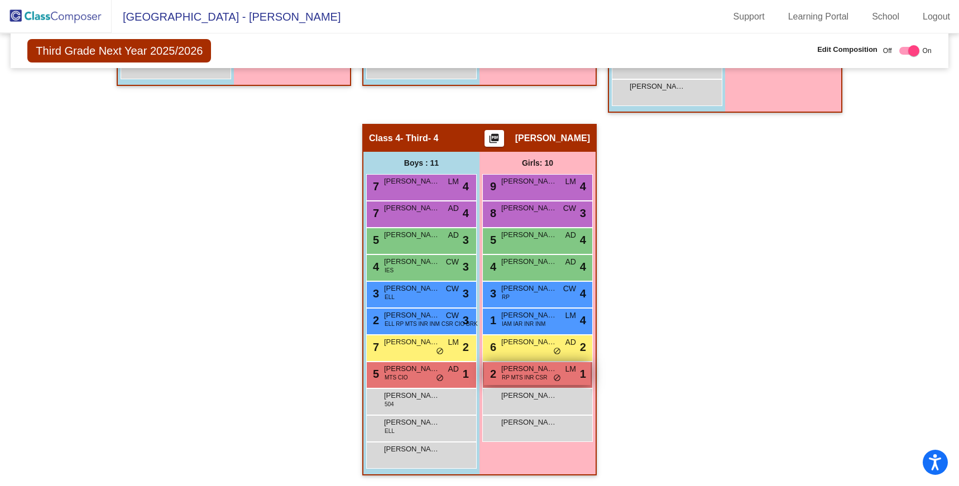
click at [537, 379] on span "RP MTS INR CSR" at bounding box center [525, 377] width 46 height 8
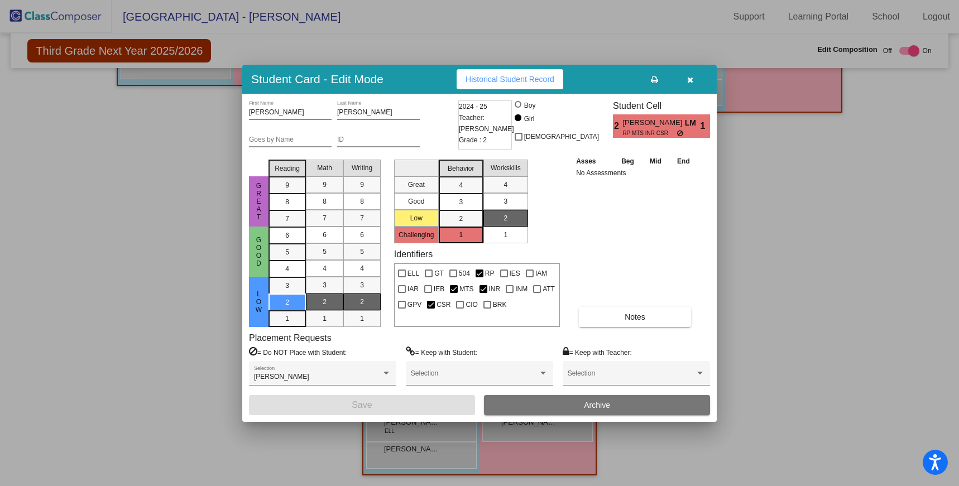
click at [690, 83] on button "button" at bounding box center [690, 79] width 36 height 20
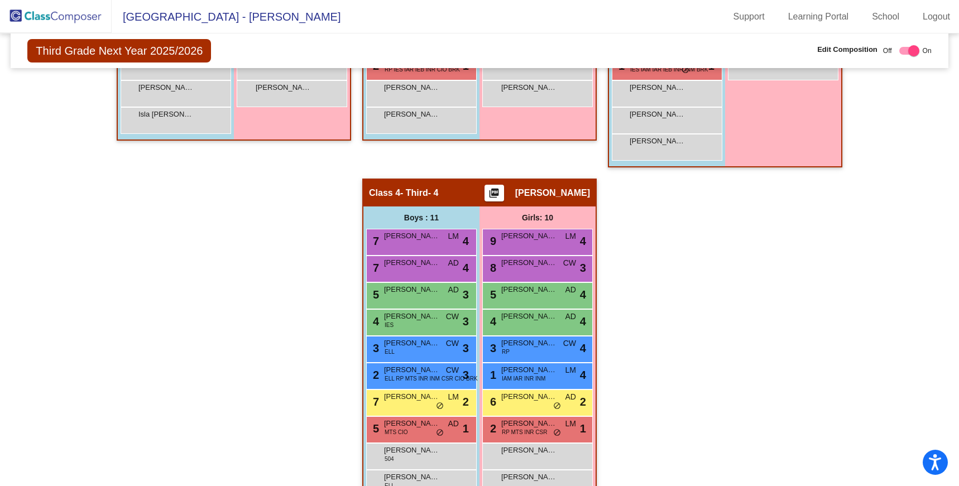
scroll to position [529, 0]
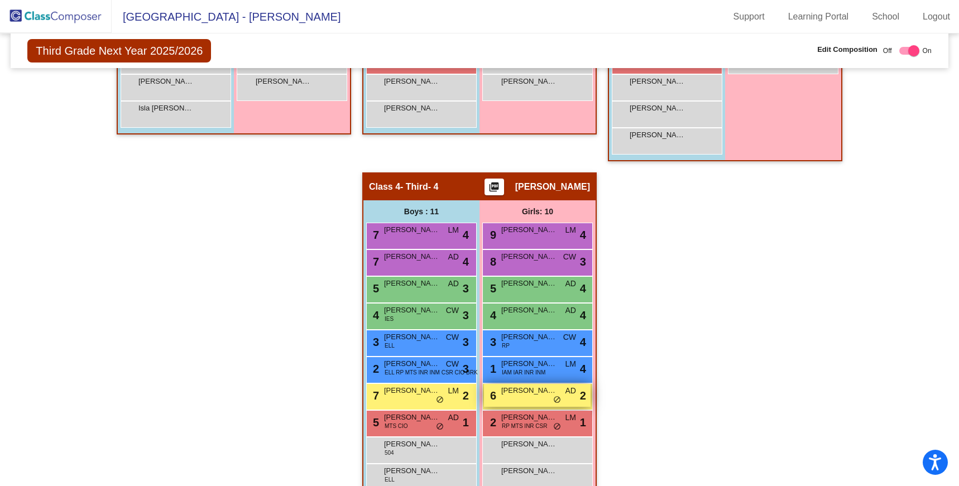
click at [546, 397] on div "6 [PERSON_NAME] AD lock do_not_disturb_alt 2" at bounding box center [537, 395] width 107 height 23
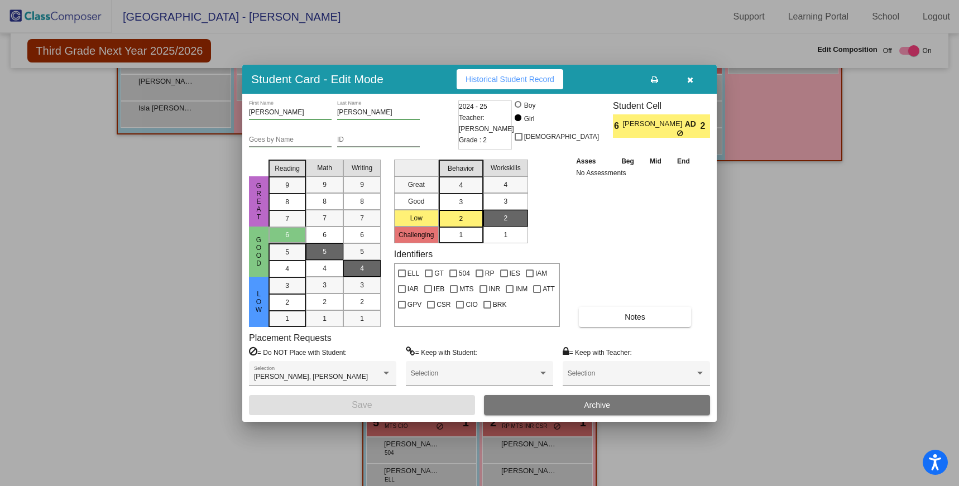
click at [688, 83] on icon "button" at bounding box center [690, 80] width 6 height 8
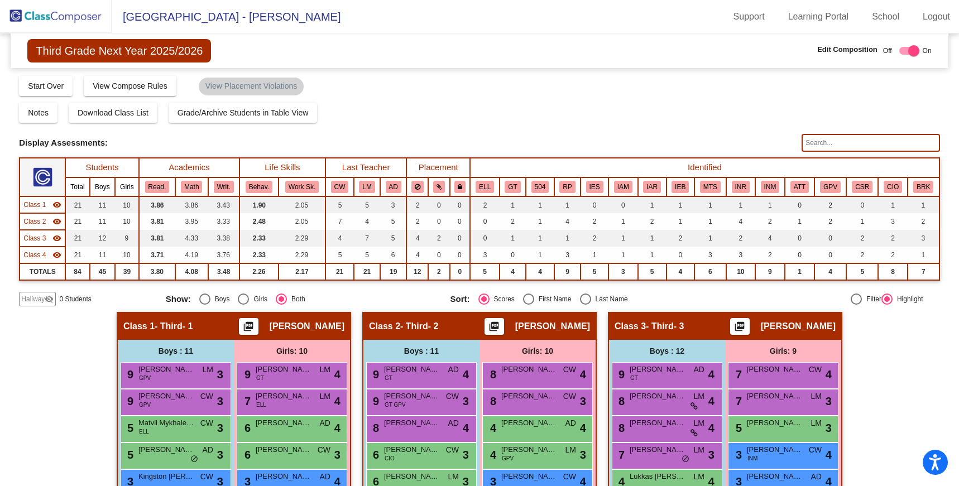
scroll to position [0, 0]
click at [88, 19] on img at bounding box center [56, 16] width 112 height 33
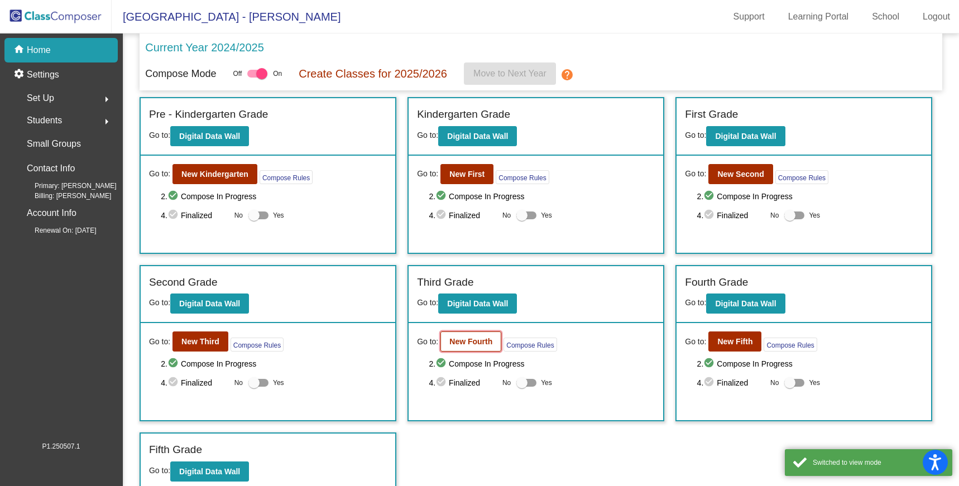
click at [481, 334] on button "New Fourth" at bounding box center [470, 342] width 61 height 20
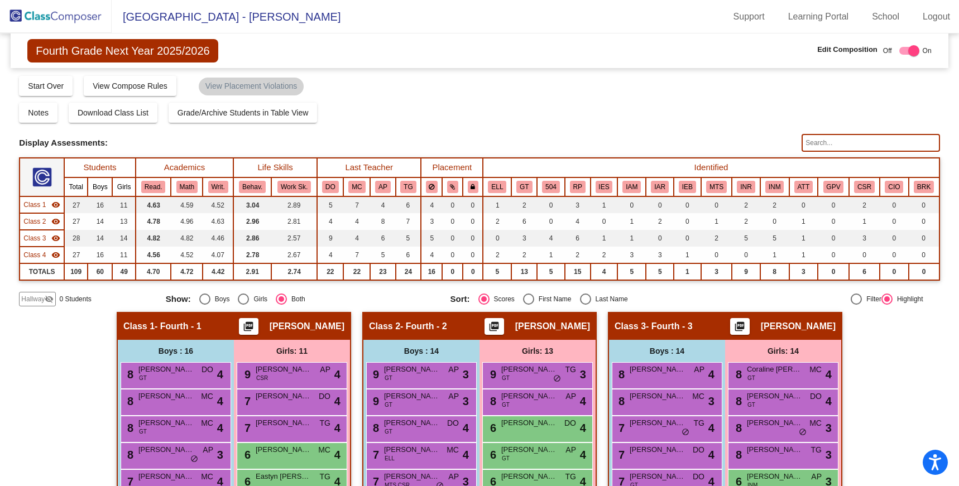
click at [54, 15] on img at bounding box center [56, 16] width 112 height 33
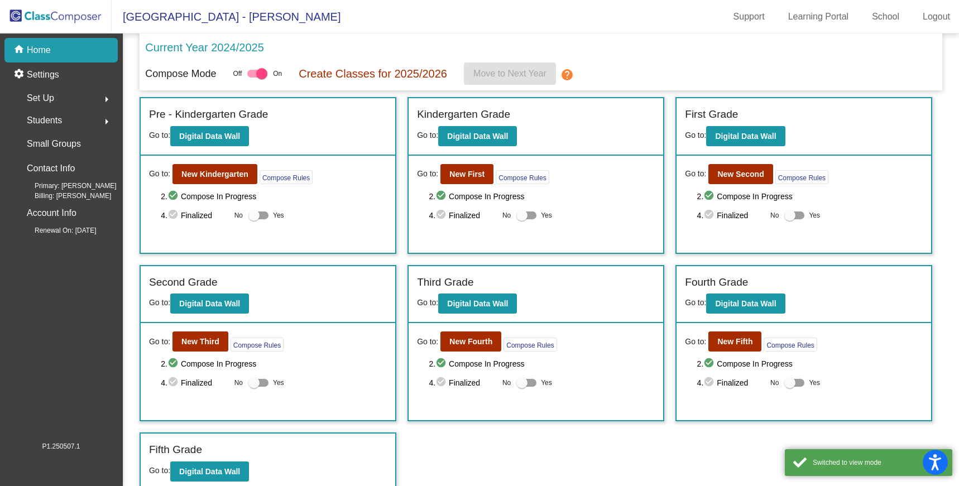
scroll to position [6, 0]
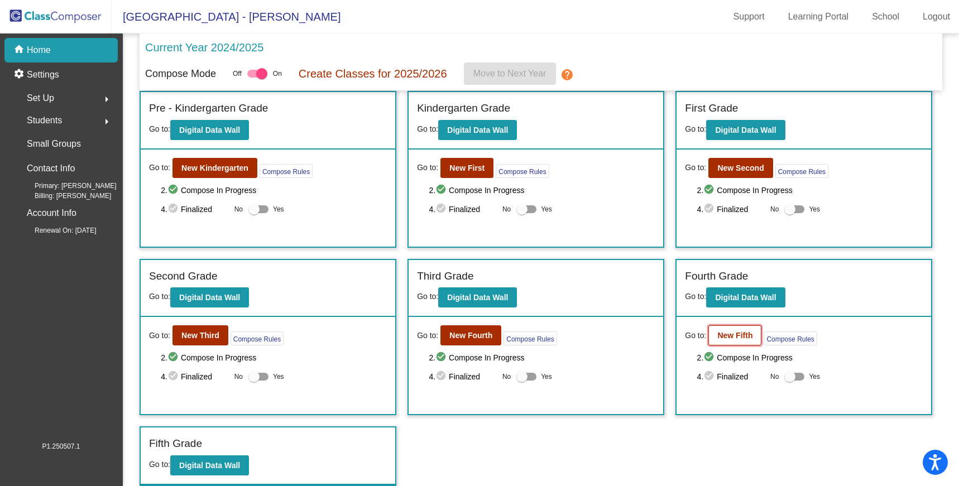
click at [733, 329] on button "New Fifth" at bounding box center [734, 335] width 53 height 20
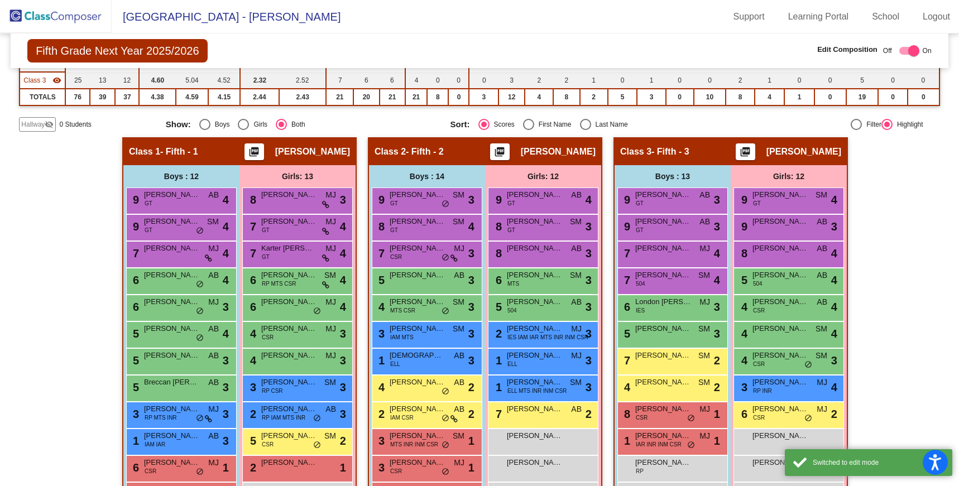
scroll to position [252, 0]
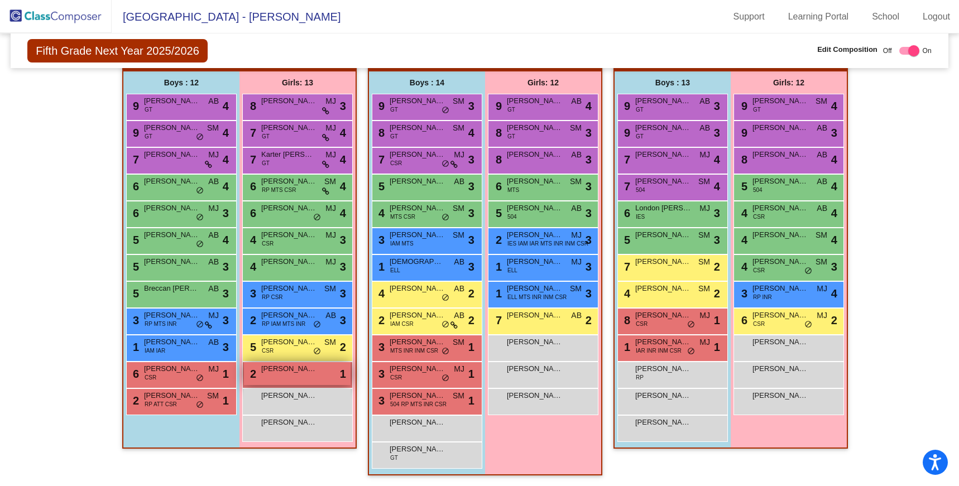
click at [280, 372] on span "[PERSON_NAME]" at bounding box center [289, 368] width 56 height 11
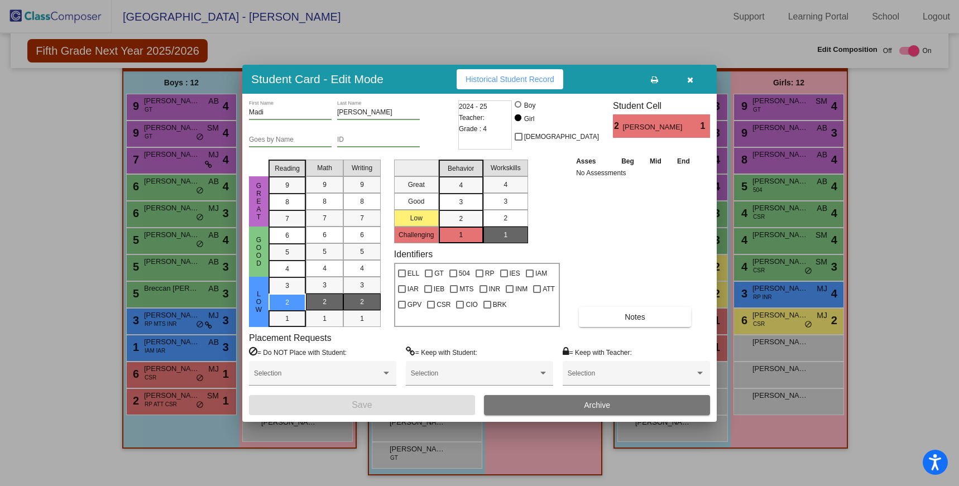
click at [506, 217] on span "2" at bounding box center [505, 218] width 4 height 10
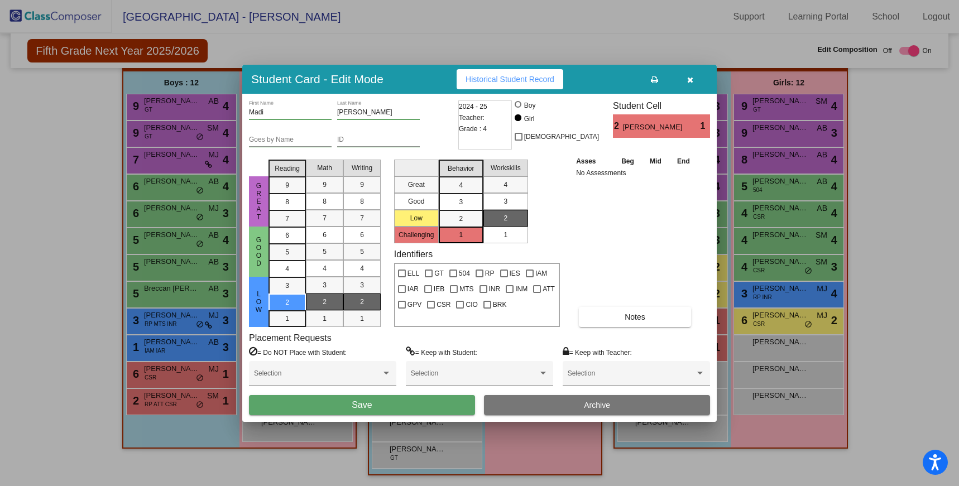
click at [411, 400] on button "Save" at bounding box center [362, 405] width 226 height 20
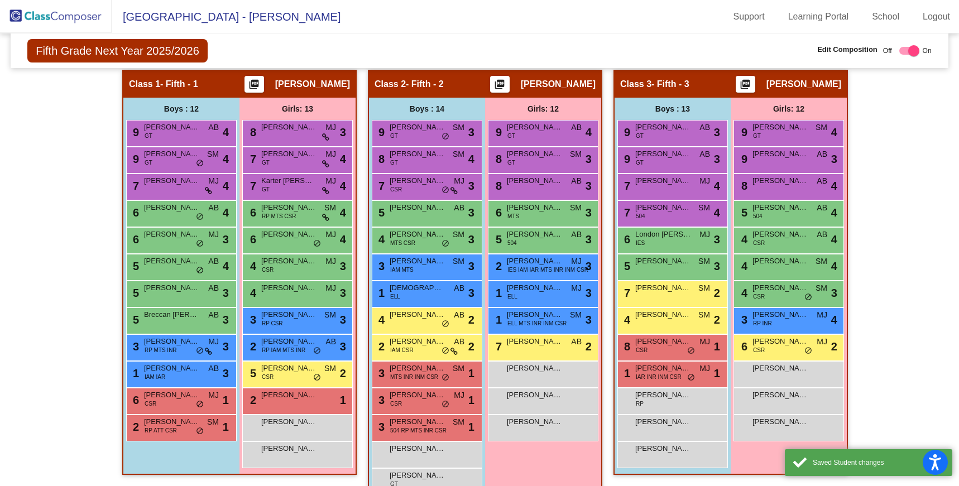
scroll to position [231, 0]
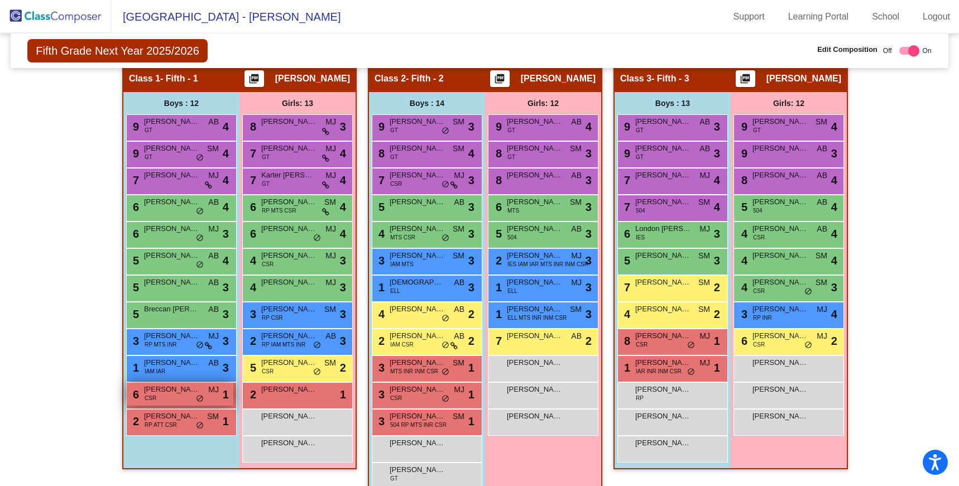
click at [188, 398] on div "6 [PERSON_NAME] CSR MJ lock do_not_disturb_alt 1" at bounding box center [180, 394] width 107 height 23
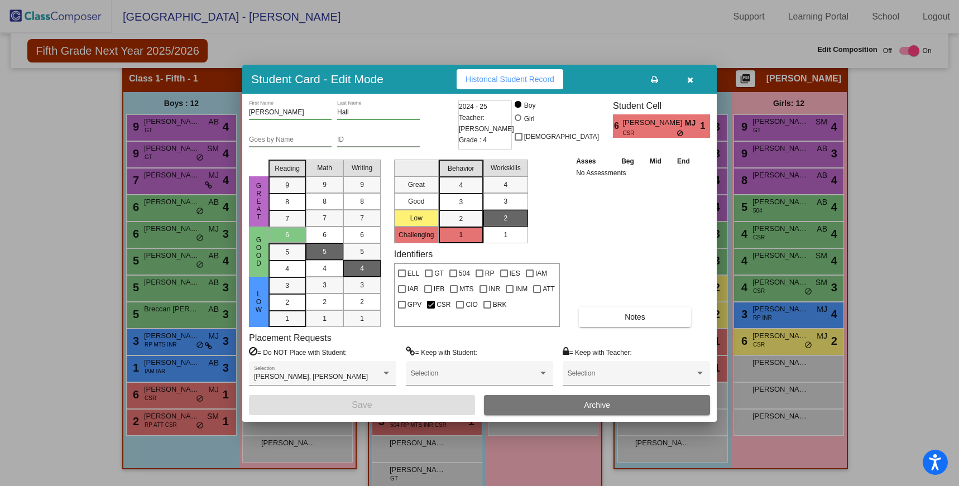
click at [691, 80] on icon "button" at bounding box center [690, 80] width 6 height 8
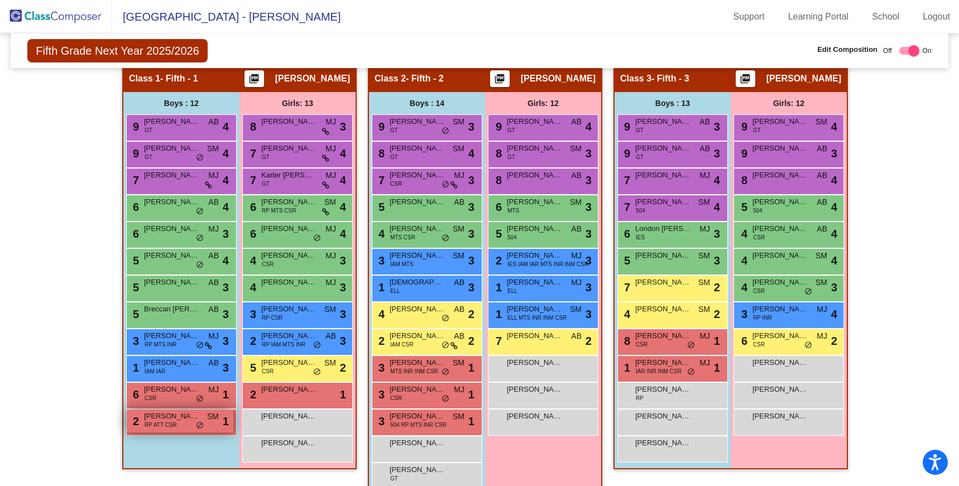
click at [192, 430] on div "2 [PERSON_NAME] RP ATT CSR SM lock do_not_disturb_alt 1" at bounding box center [180, 421] width 107 height 23
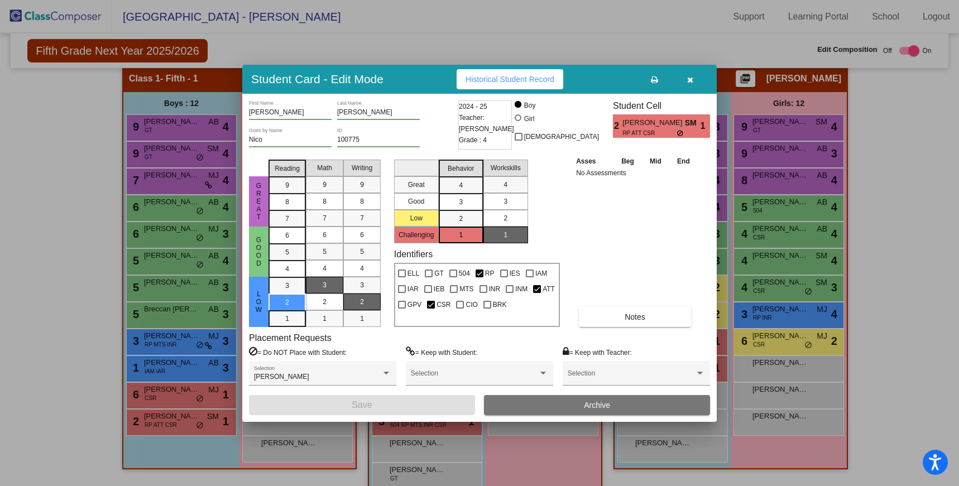
click at [504, 218] on span "2" at bounding box center [505, 218] width 4 height 10
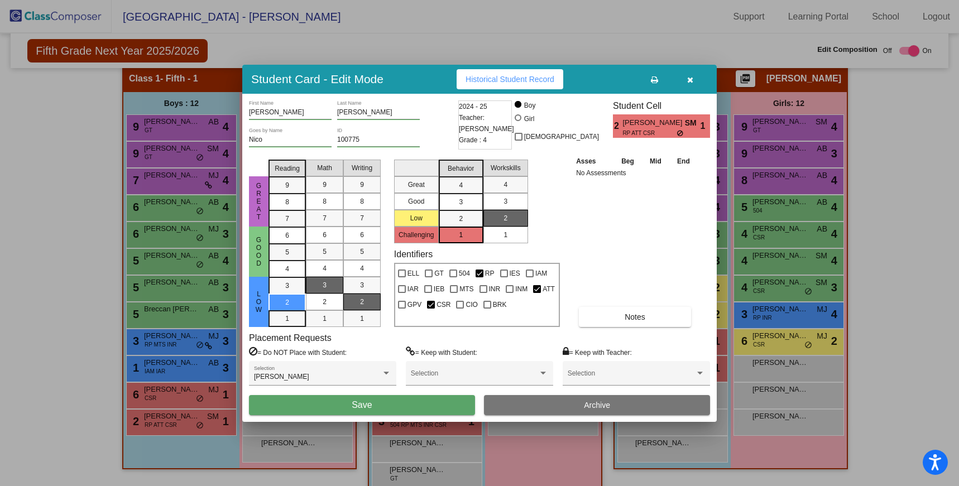
click at [408, 398] on button "Save" at bounding box center [362, 405] width 226 height 20
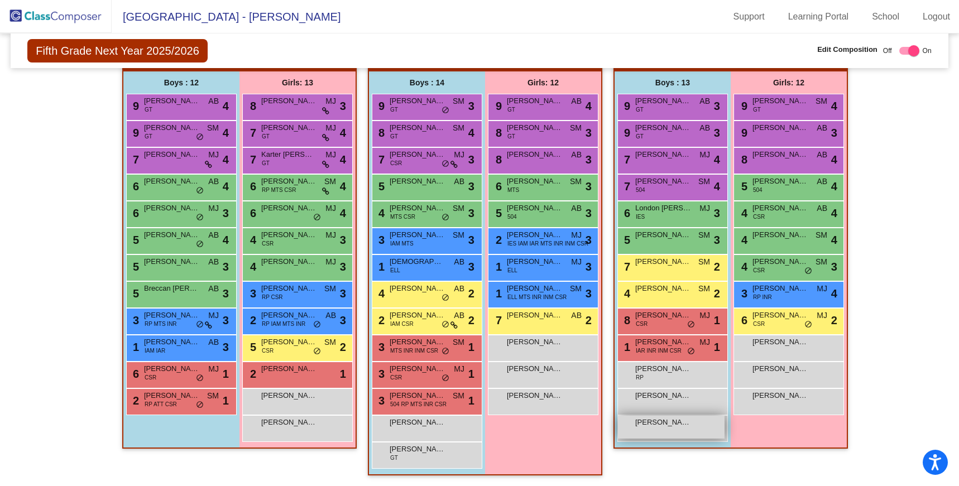
scroll to position [0, 0]
click at [194, 353] on div "1 [PERSON_NAME] IAM IAR AB lock do_not_disturb_alt 3" at bounding box center [180, 346] width 107 height 23
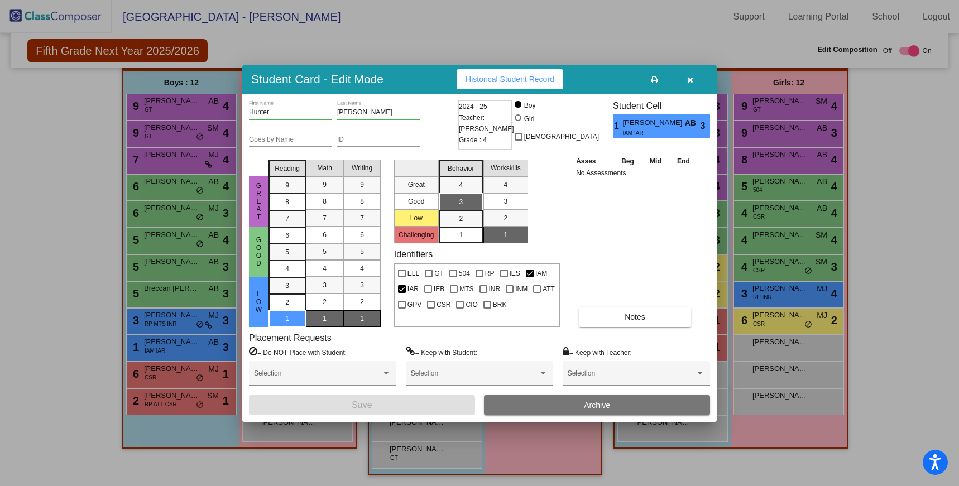
click at [690, 83] on button "button" at bounding box center [690, 79] width 36 height 20
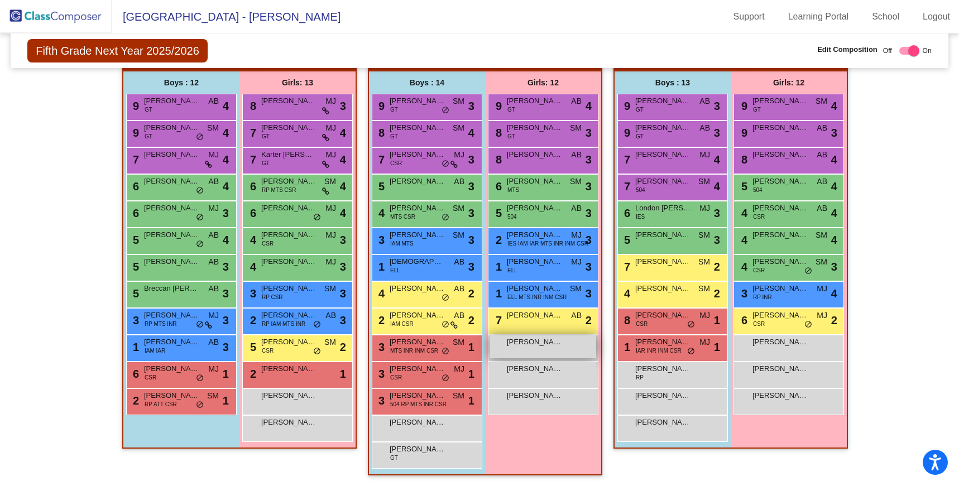
scroll to position [251, 0]
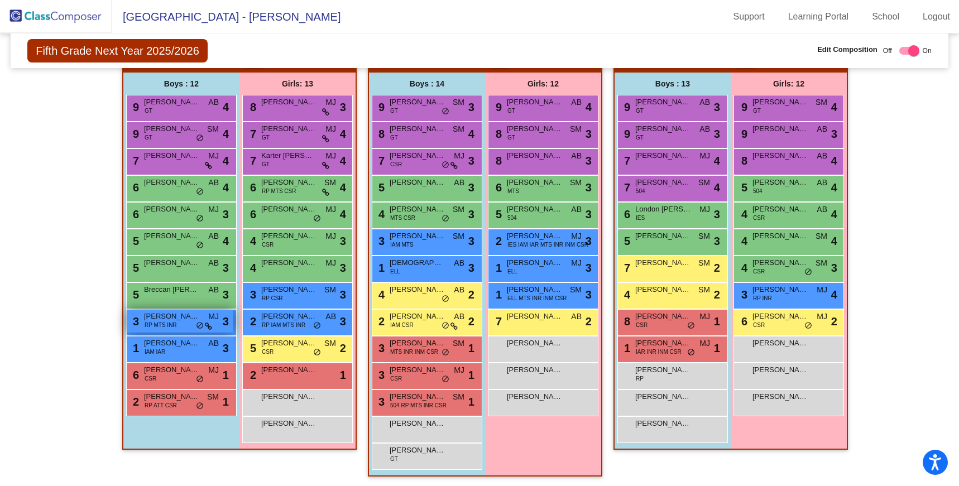
click at [184, 319] on span "[PERSON_NAME]" at bounding box center [172, 316] width 56 height 11
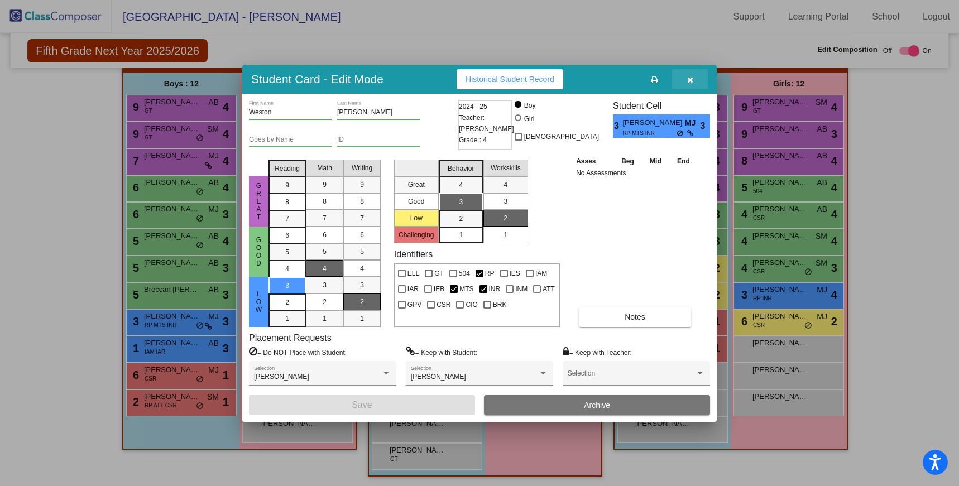
click at [688, 81] on icon "button" at bounding box center [690, 80] width 6 height 8
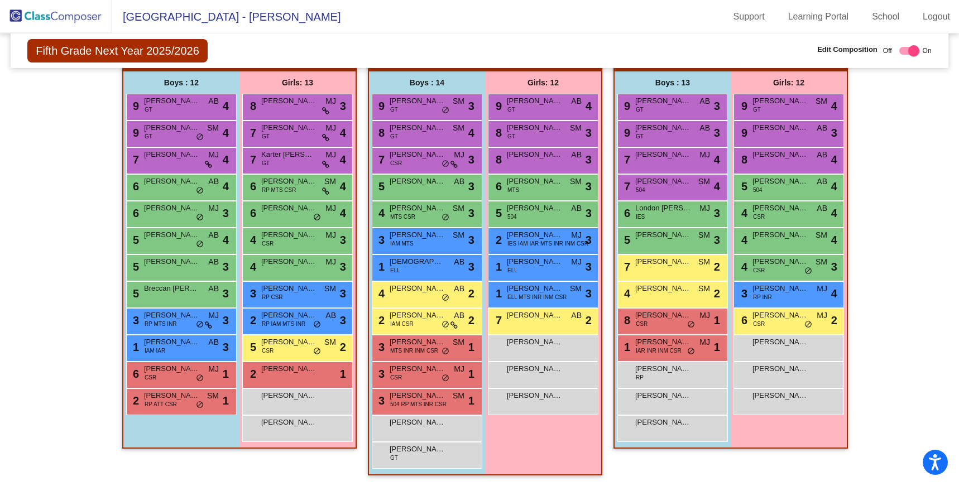
scroll to position [0, 0]
click at [425, 343] on span "[PERSON_NAME]" at bounding box center [418, 342] width 56 height 11
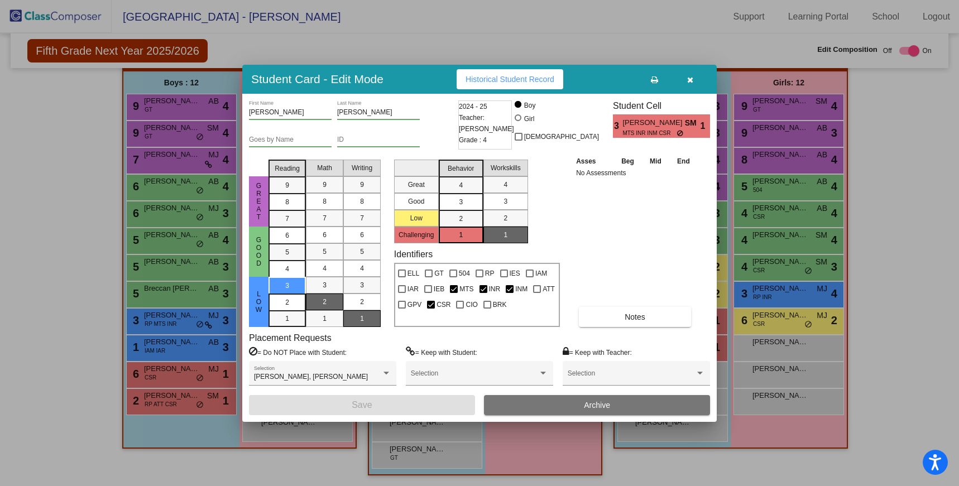
click at [691, 77] on icon "button" at bounding box center [690, 80] width 6 height 8
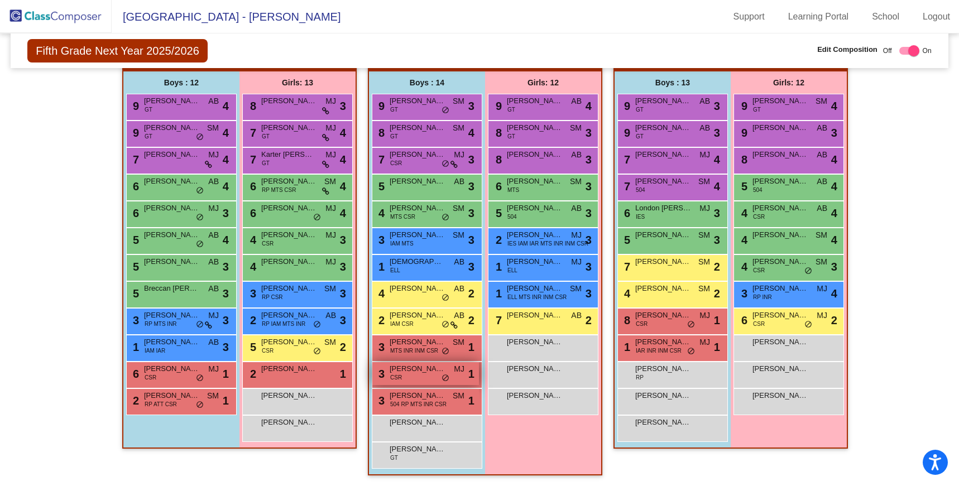
click at [425, 376] on div "3 [PERSON_NAME] CSR MJ lock do_not_disturb_alt 1" at bounding box center [425, 373] width 107 height 23
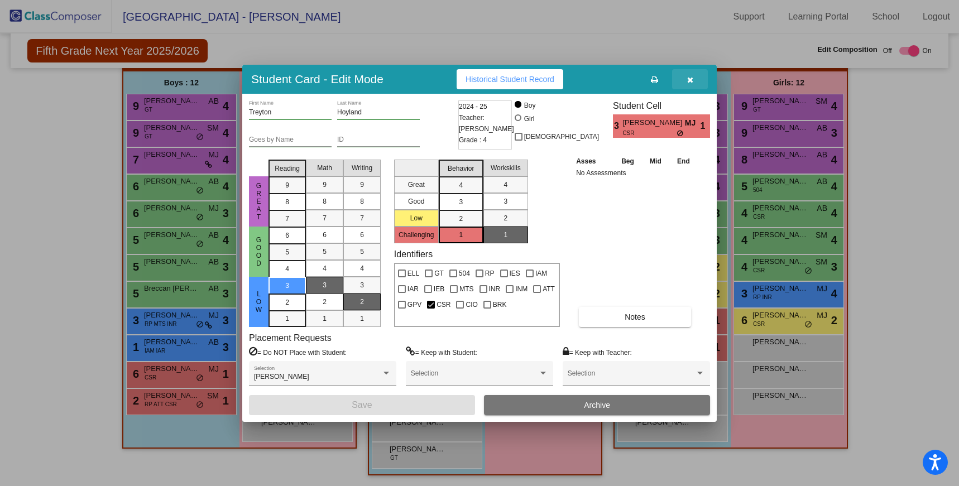
click at [690, 83] on button "button" at bounding box center [690, 79] width 36 height 20
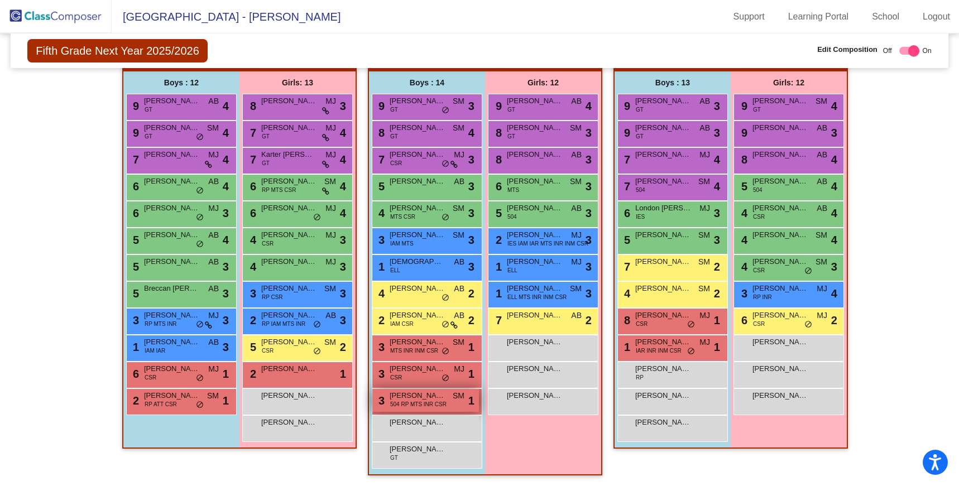
click at [434, 401] on span "504 RP MTS INR CSR" at bounding box center [418, 404] width 56 height 8
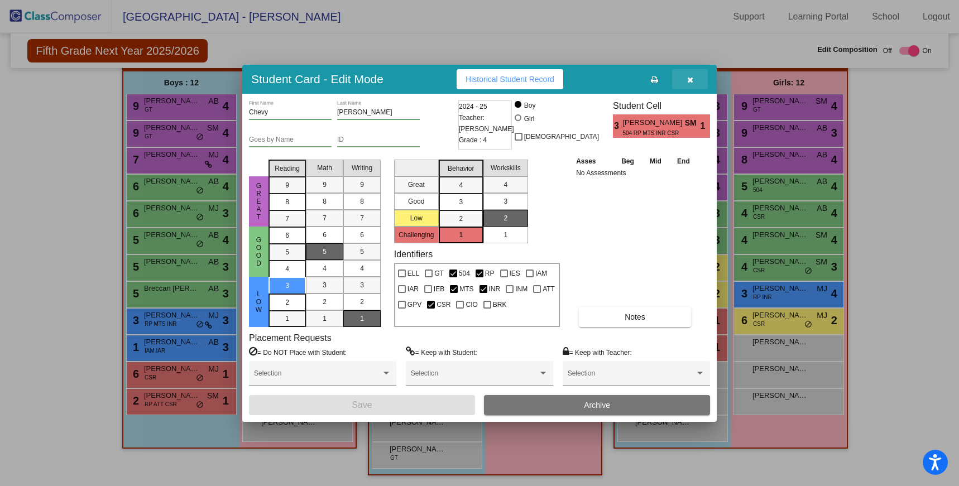
click at [686, 85] on button "button" at bounding box center [690, 79] width 36 height 20
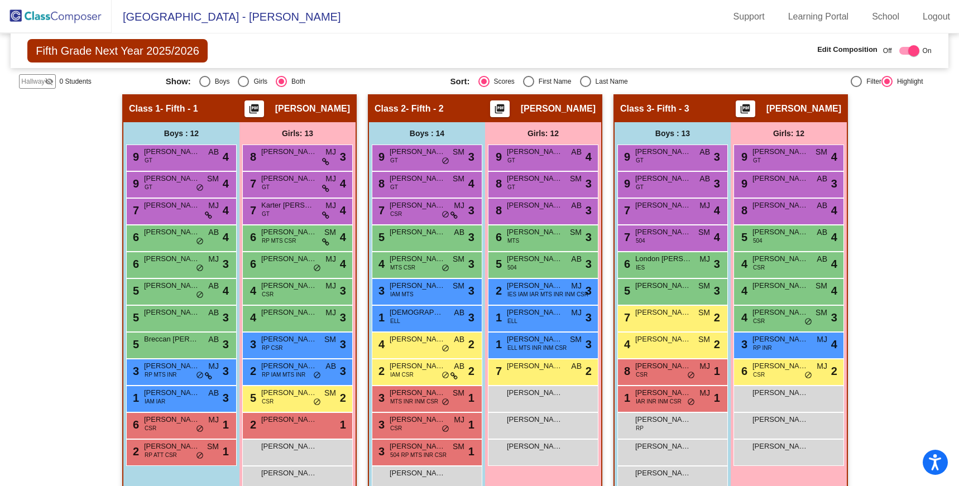
scroll to position [252, 0]
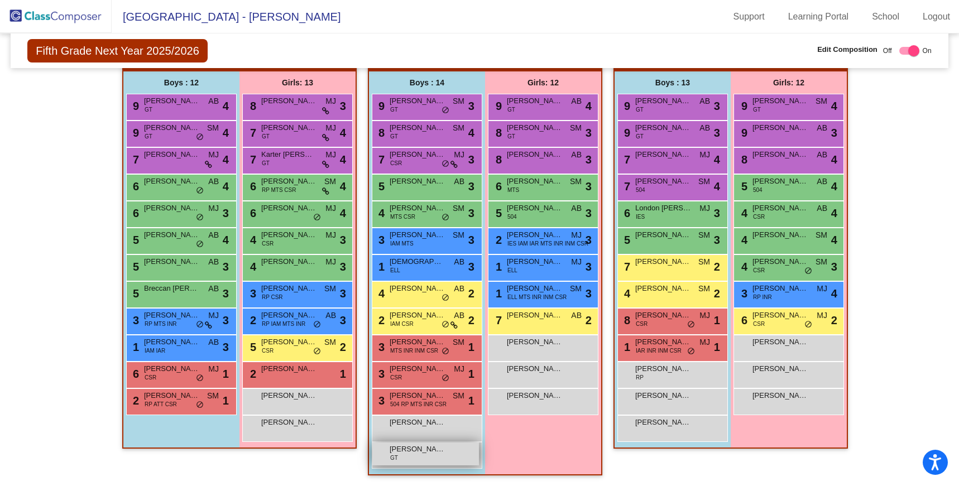
click at [443, 457] on div "[PERSON_NAME] GT lock do_not_disturb_alt" at bounding box center [425, 454] width 107 height 23
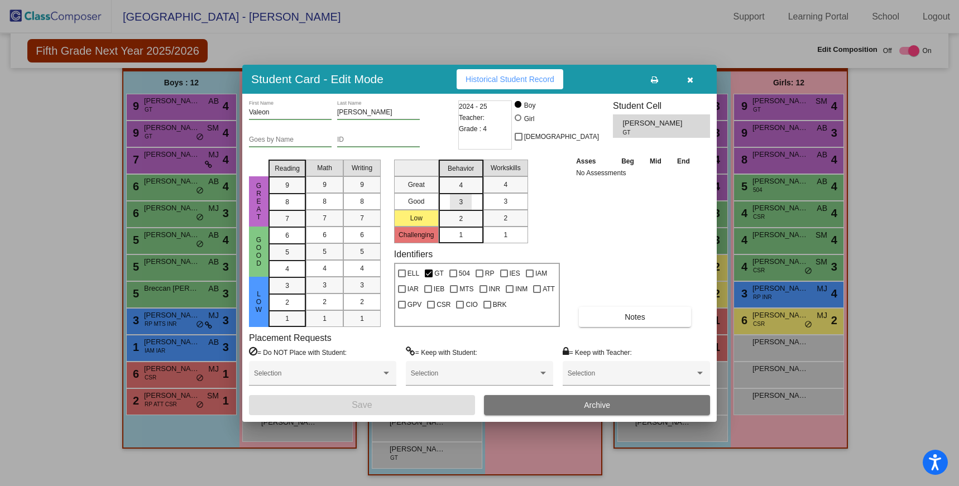
click at [463, 194] on div "3" at bounding box center [461, 185] width 22 height 17
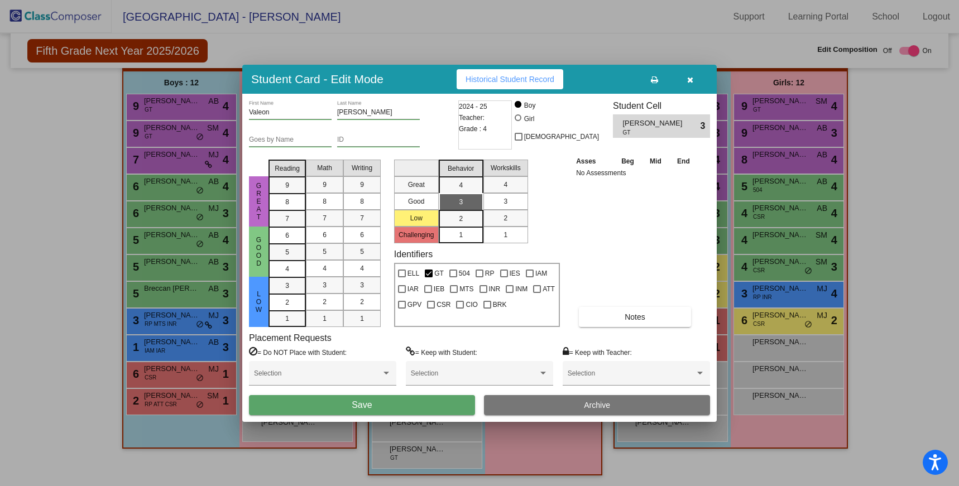
click at [504, 204] on span "3" at bounding box center [505, 201] width 4 height 10
click at [291, 194] on div "8" at bounding box center [287, 185] width 22 height 17
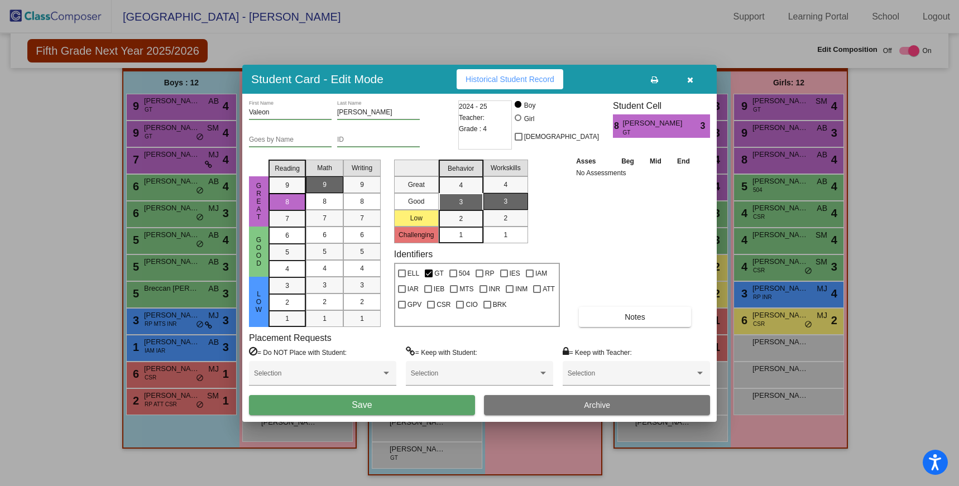
click at [333, 189] on div "9" at bounding box center [325, 184] width 22 height 17
click at [364, 203] on div "8" at bounding box center [362, 201] width 22 height 17
click at [278, 184] on div "9" at bounding box center [287, 185] width 22 height 17
click at [364, 222] on div "7" at bounding box center [362, 218] width 22 height 17
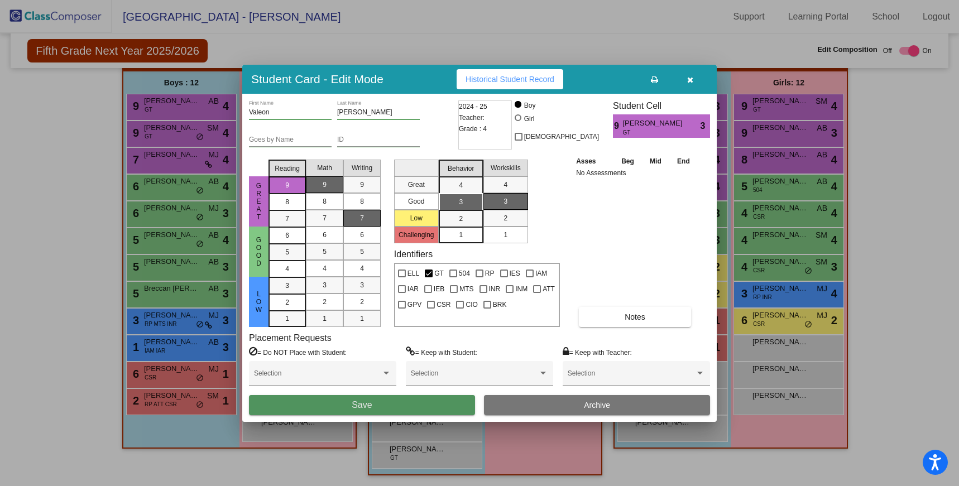
click at [419, 409] on button "Save" at bounding box center [362, 405] width 226 height 20
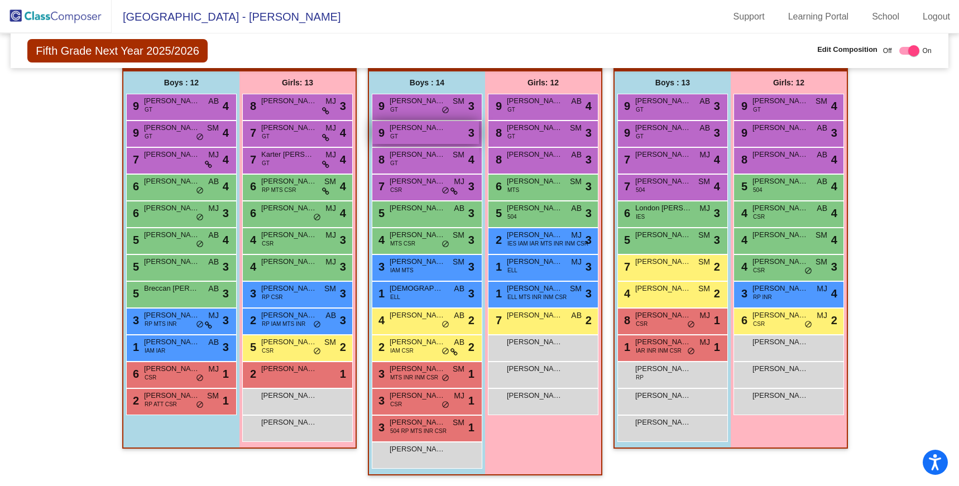
click at [434, 131] on span "[PERSON_NAME]" at bounding box center [418, 127] width 56 height 11
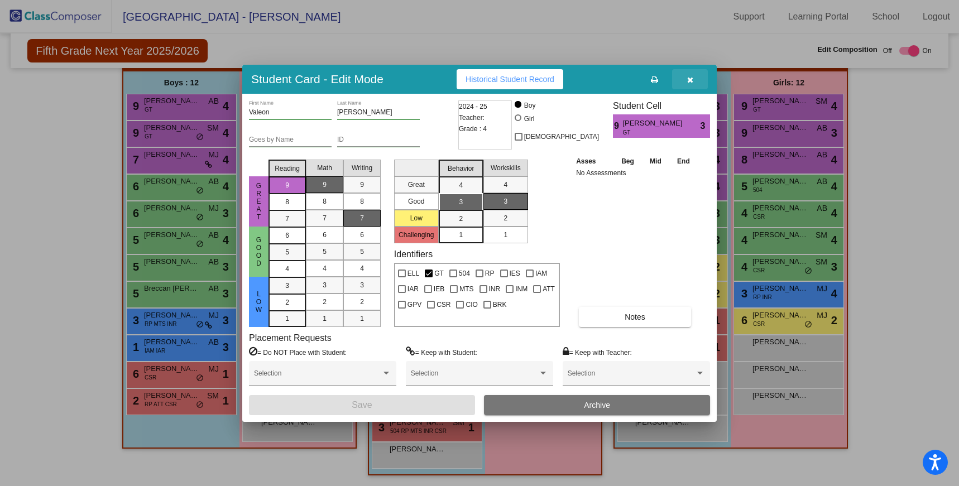
click at [687, 82] on icon "button" at bounding box center [690, 80] width 6 height 8
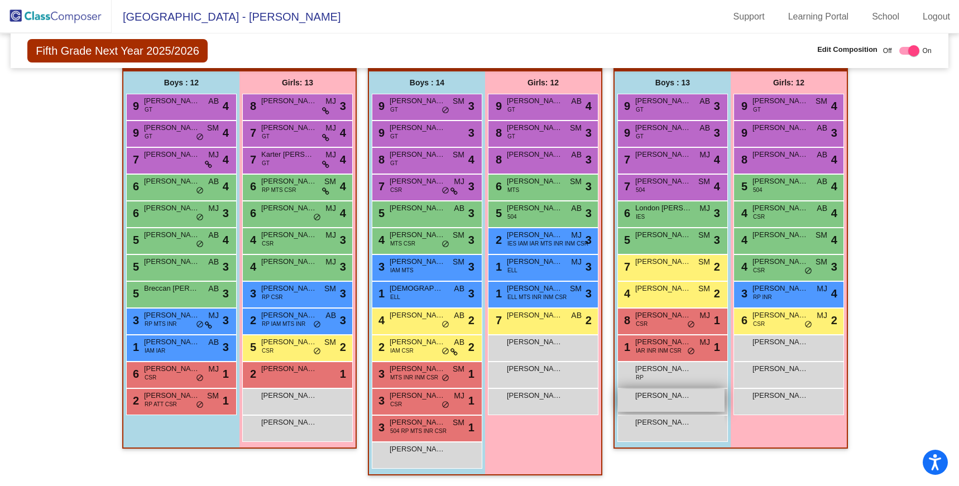
scroll to position [0, 0]
